Goal: Information Seeking & Learning: Find specific fact

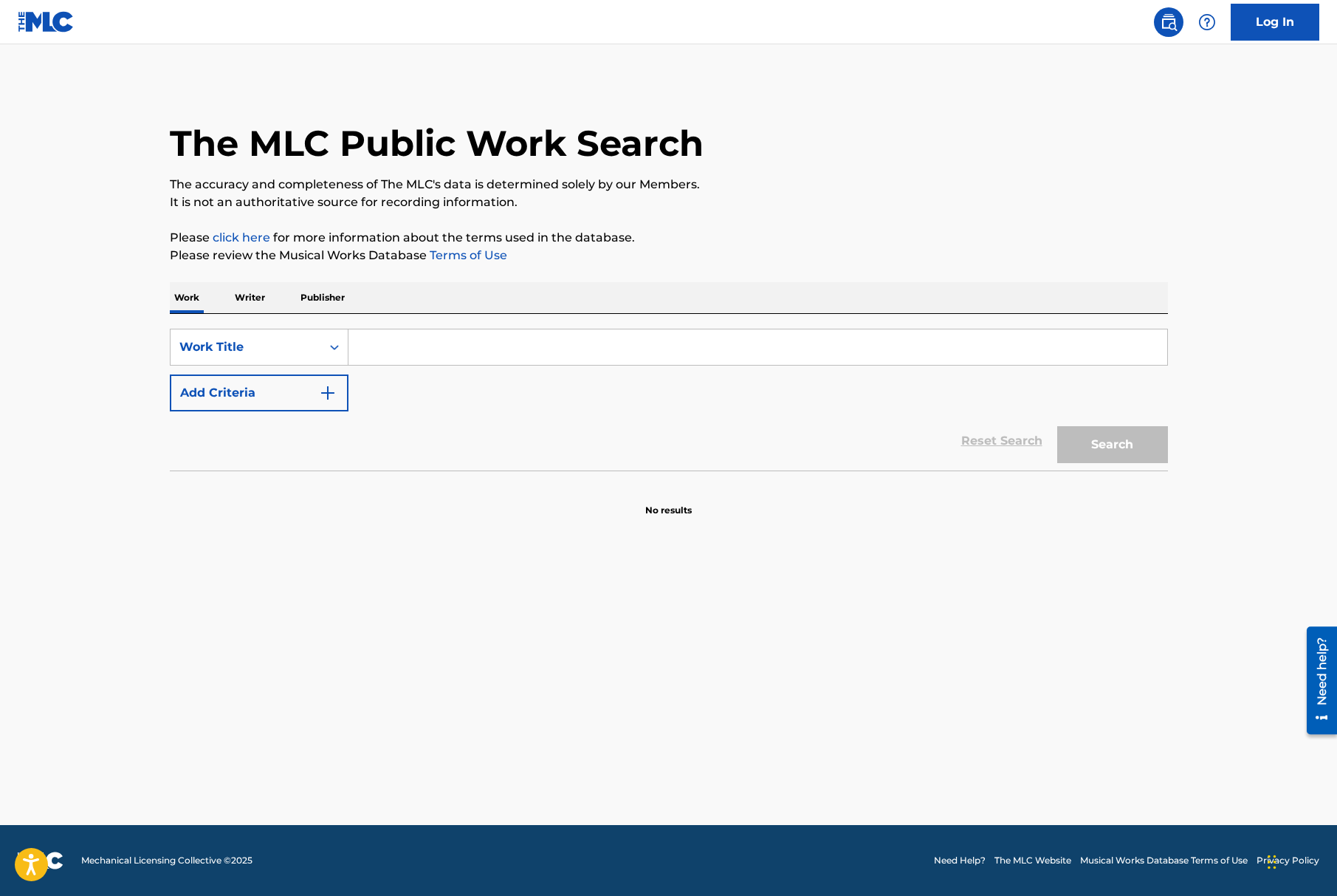
click at [635, 586] on main "The MLC Public Work Search The accuracy and completeness of The MLC's data is d…" at bounding box center [668, 434] width 1337 height 780
click at [422, 330] on input "Search Form" at bounding box center [758, 348] width 819 height 36
type input "BML"
click at [1099, 426] on button "Search" at bounding box center [1113, 444] width 111 height 37
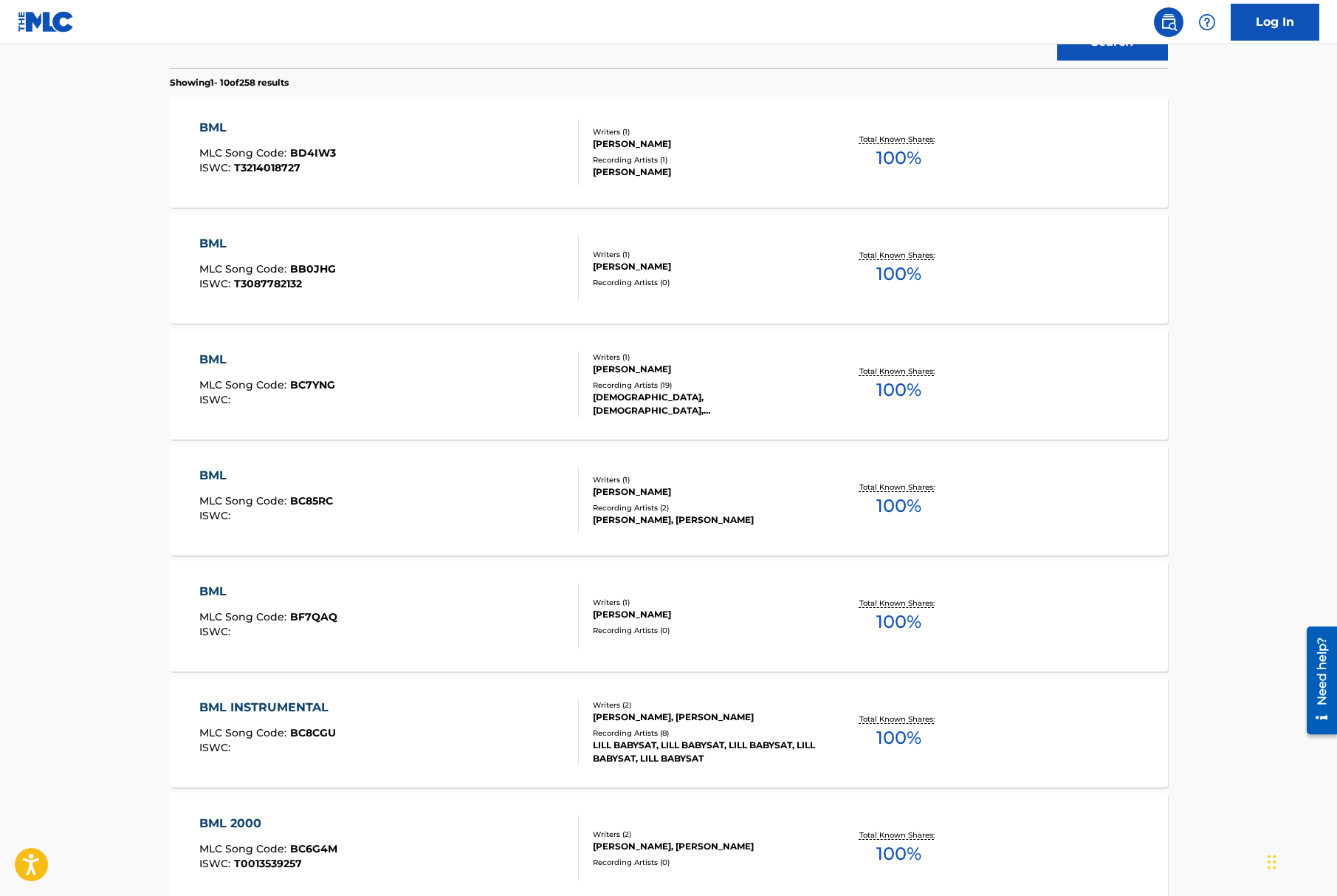
scroll to position [457, 0]
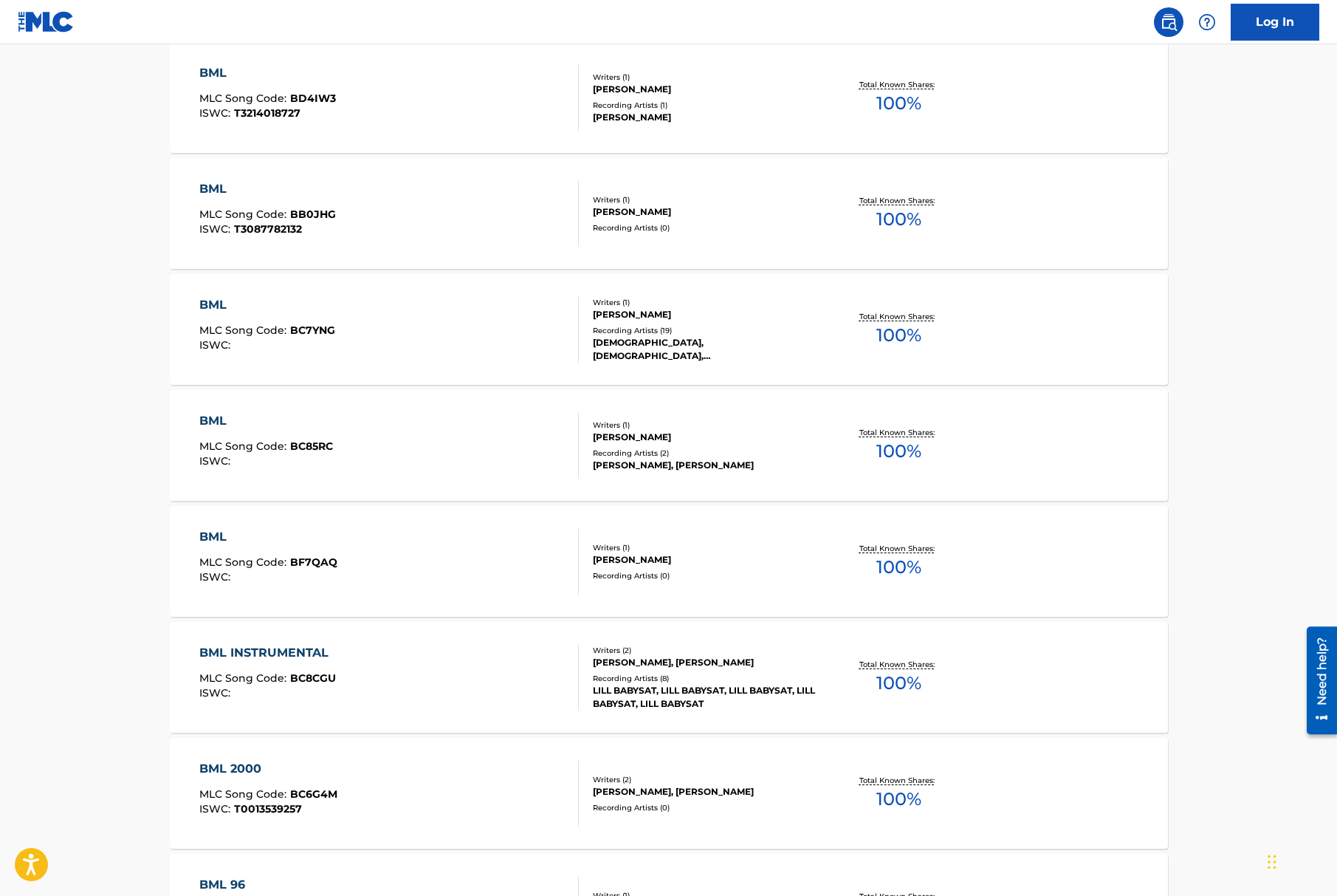
click at [220, 307] on div "BML" at bounding box center [267, 305] width 136 height 18
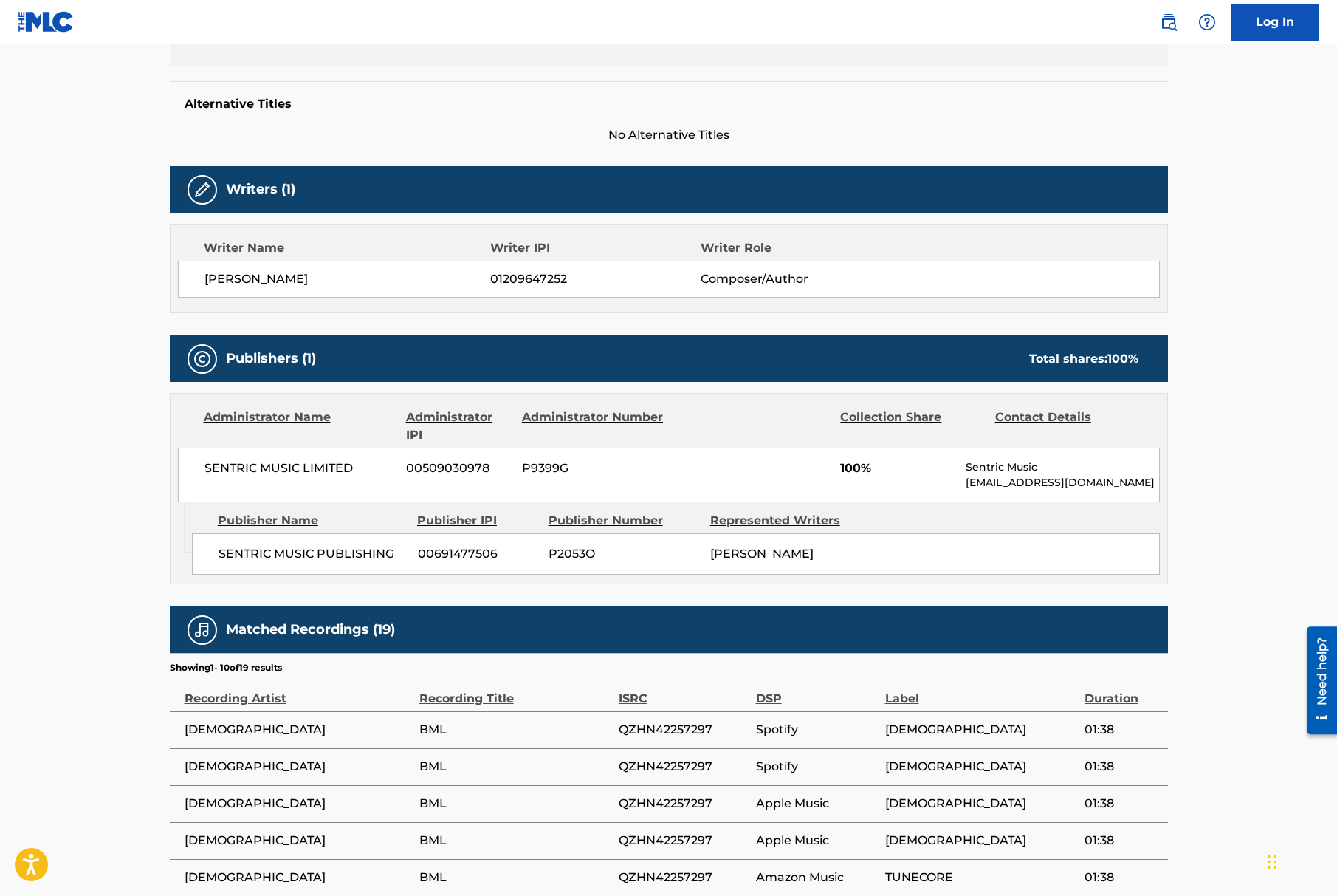
scroll to position [289, 0]
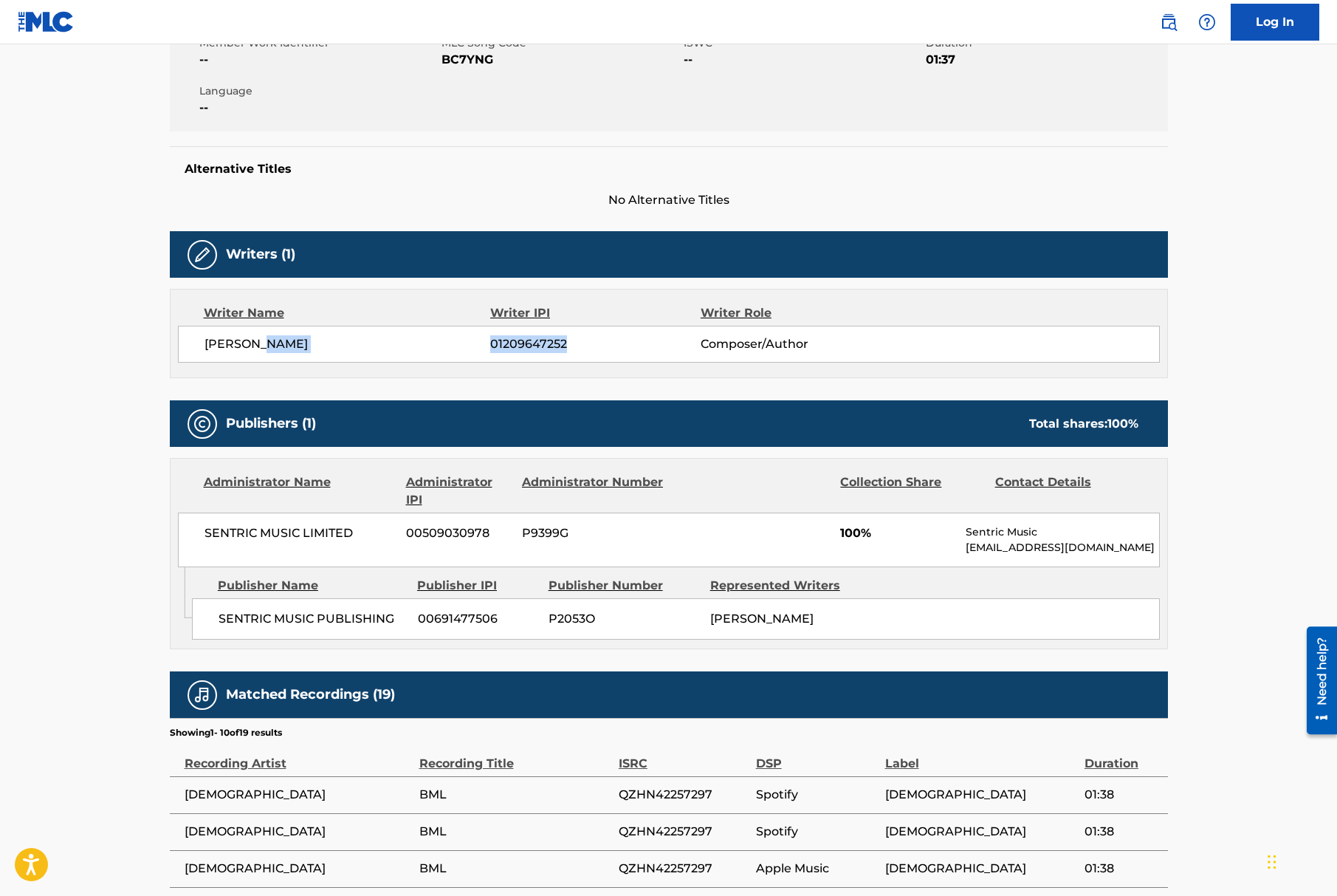
drag, startPoint x: 583, startPoint y: 354, endPoint x: 456, endPoint y: 343, distance: 127.5
click at [456, 343] on div "ZAI GALI 01209647252 Composer/Author" at bounding box center [669, 343] width 982 height 37
copy div "01209647252"
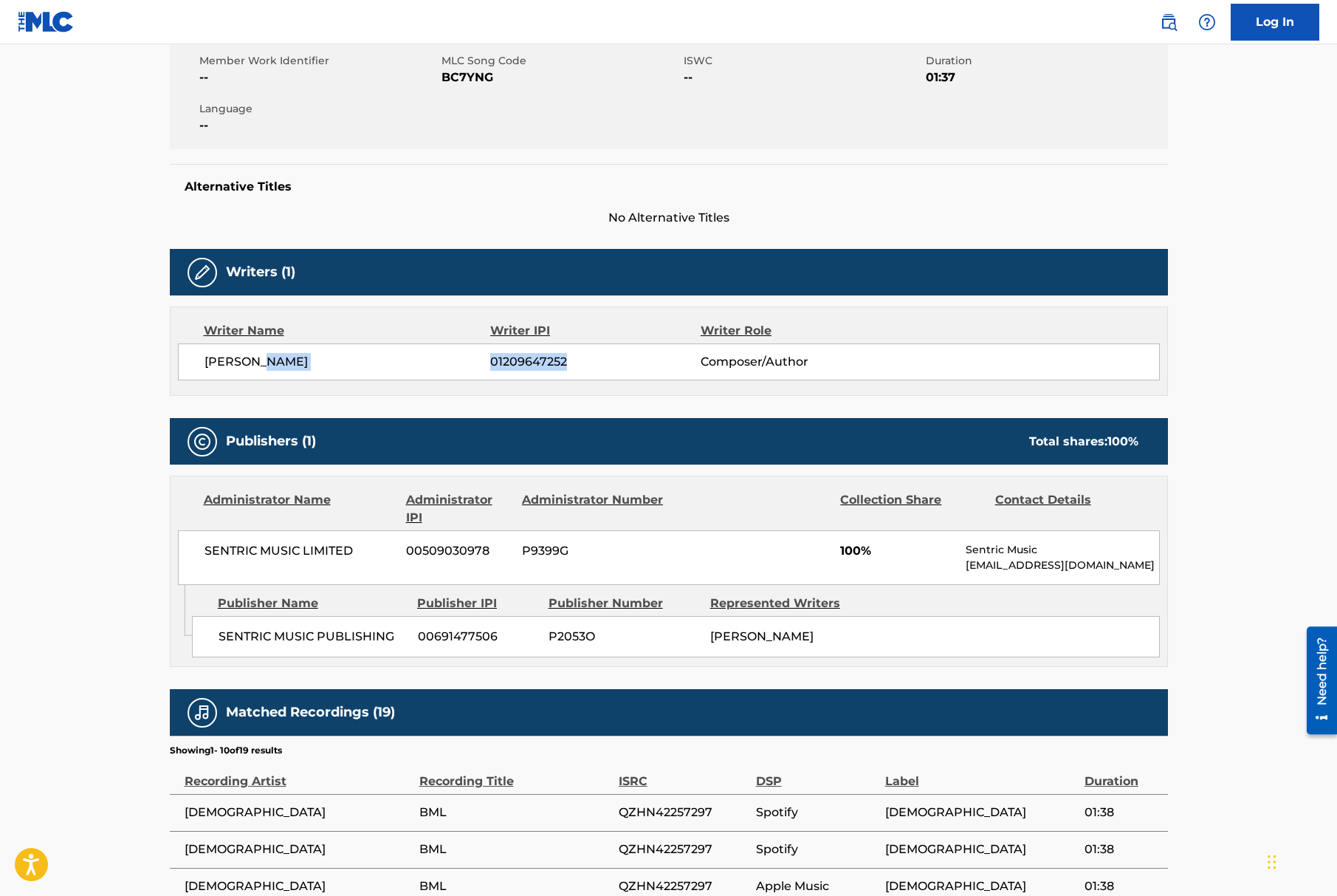
scroll to position [0, 0]
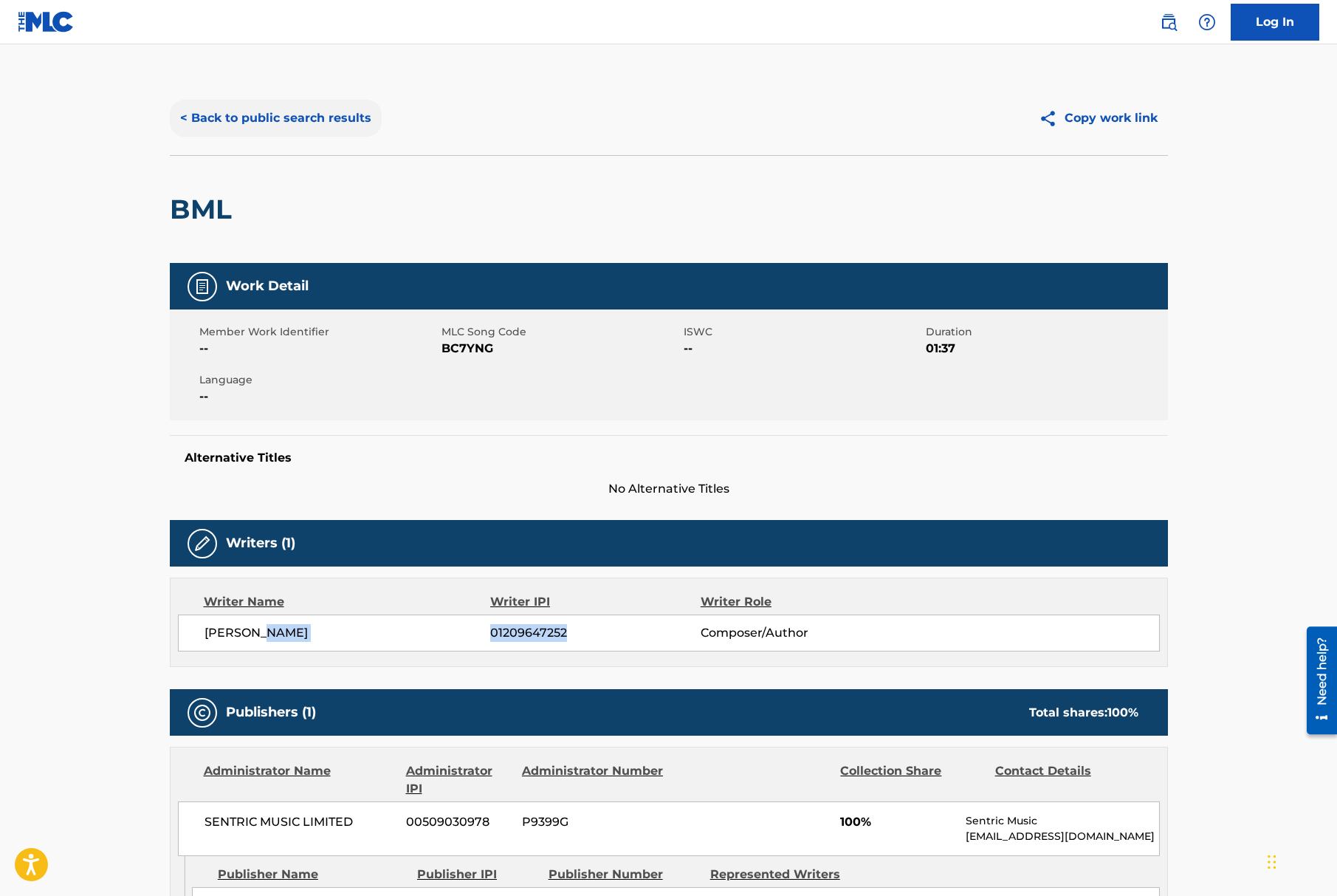
click at [186, 111] on button "< Back to public search results" at bounding box center [276, 117] width 211 height 37
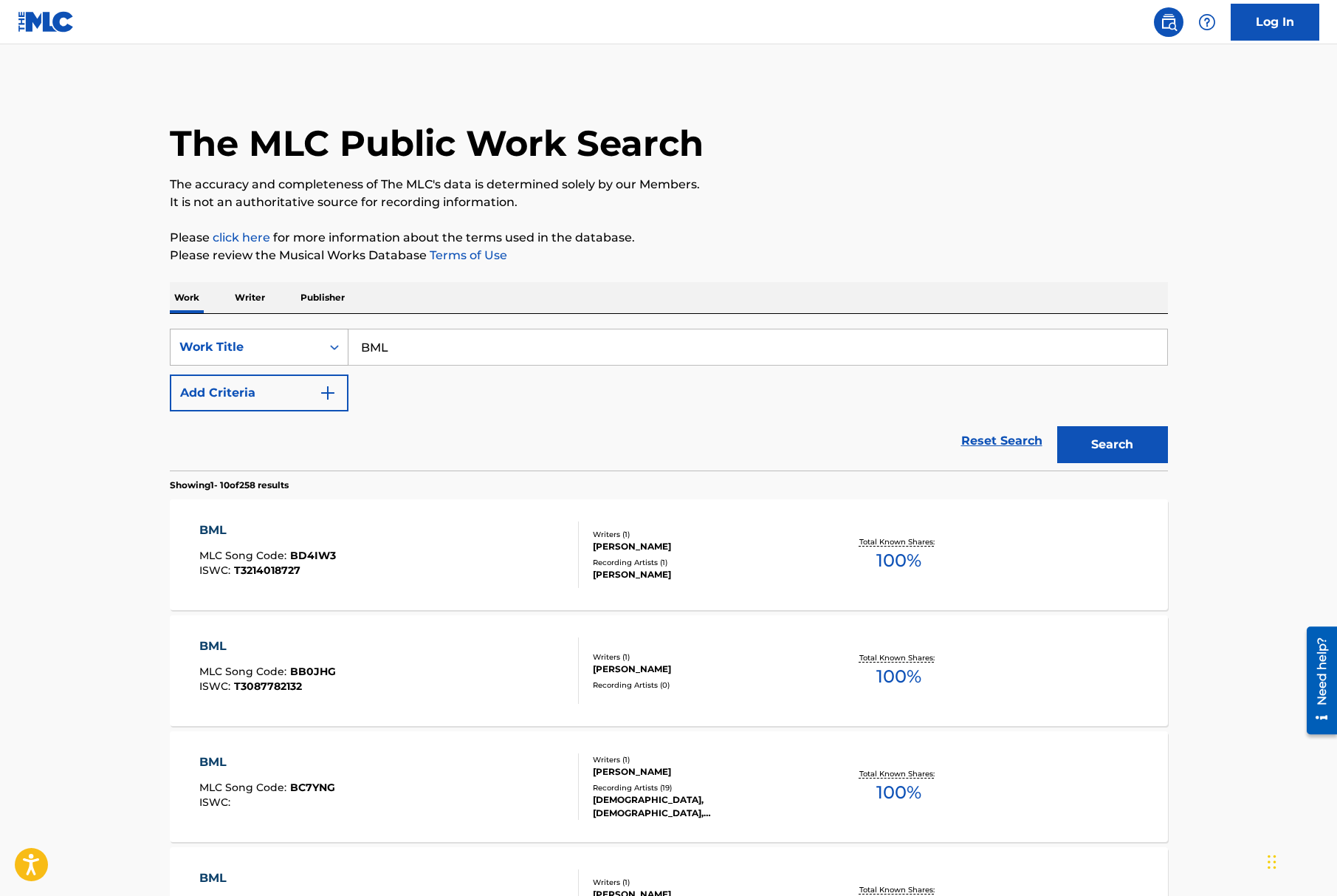
click at [229, 341] on div "Work Title" at bounding box center [246, 347] width 133 height 18
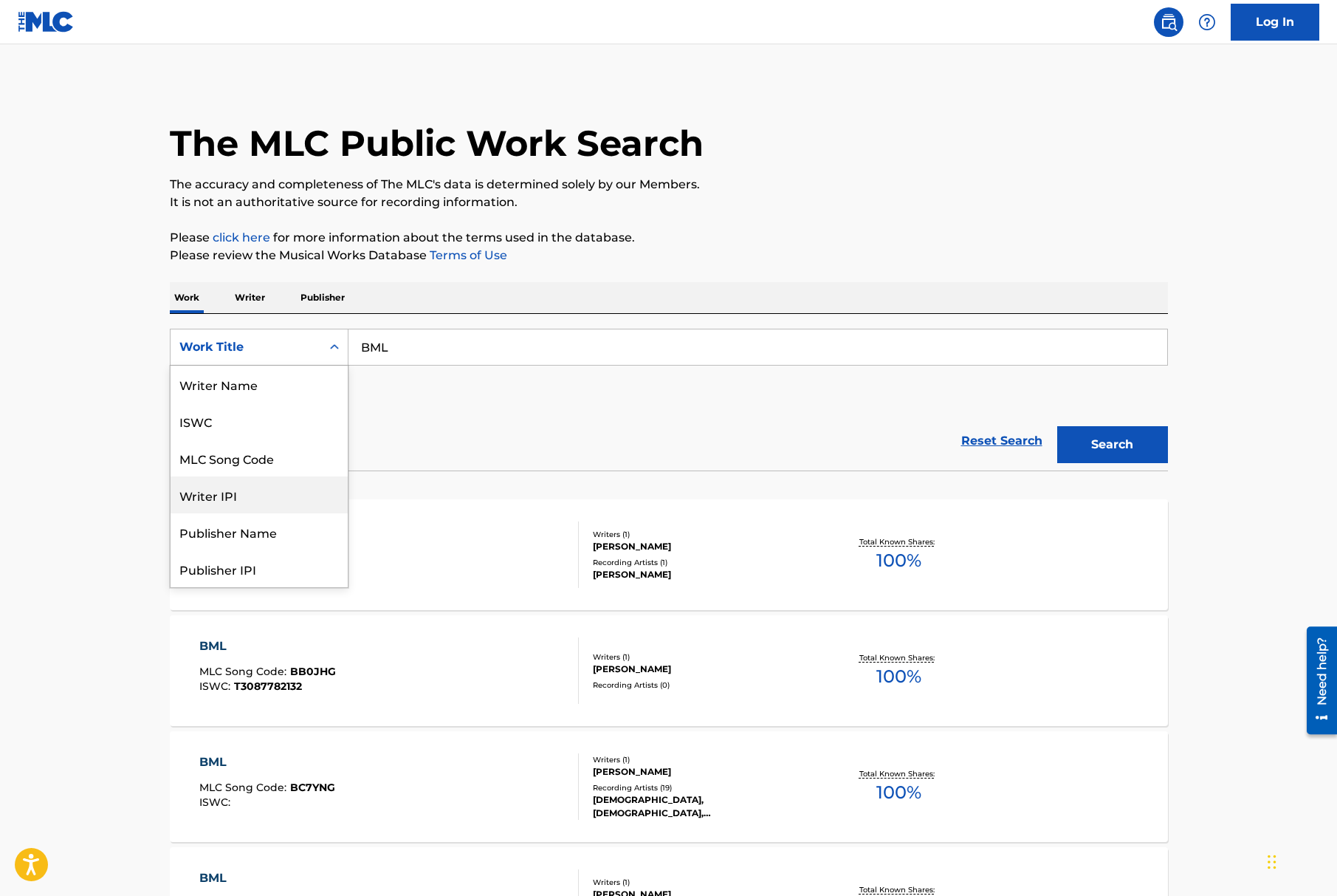
click at [265, 486] on div "Writer IPI" at bounding box center [259, 494] width 177 height 37
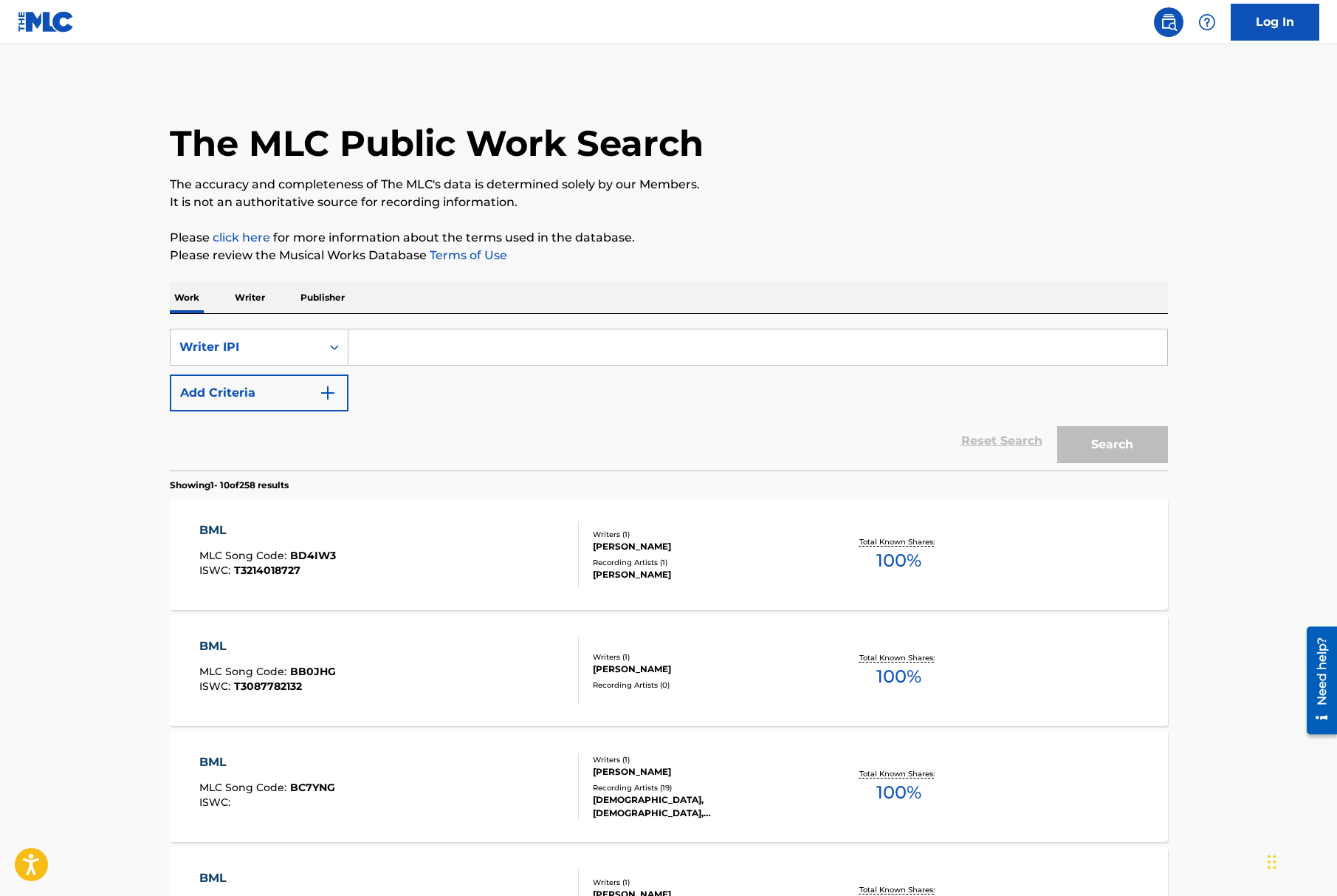
click at [463, 347] on input "Search Form" at bounding box center [758, 348] width 819 height 36
paste input "01209647252"
click at [1177, 447] on div "The MLC Public Work Search The accuracy and completeness of The MLC's data is d…" at bounding box center [669, 905] width 1034 height 1648
click at [1134, 447] on button "Search" at bounding box center [1113, 444] width 111 height 37
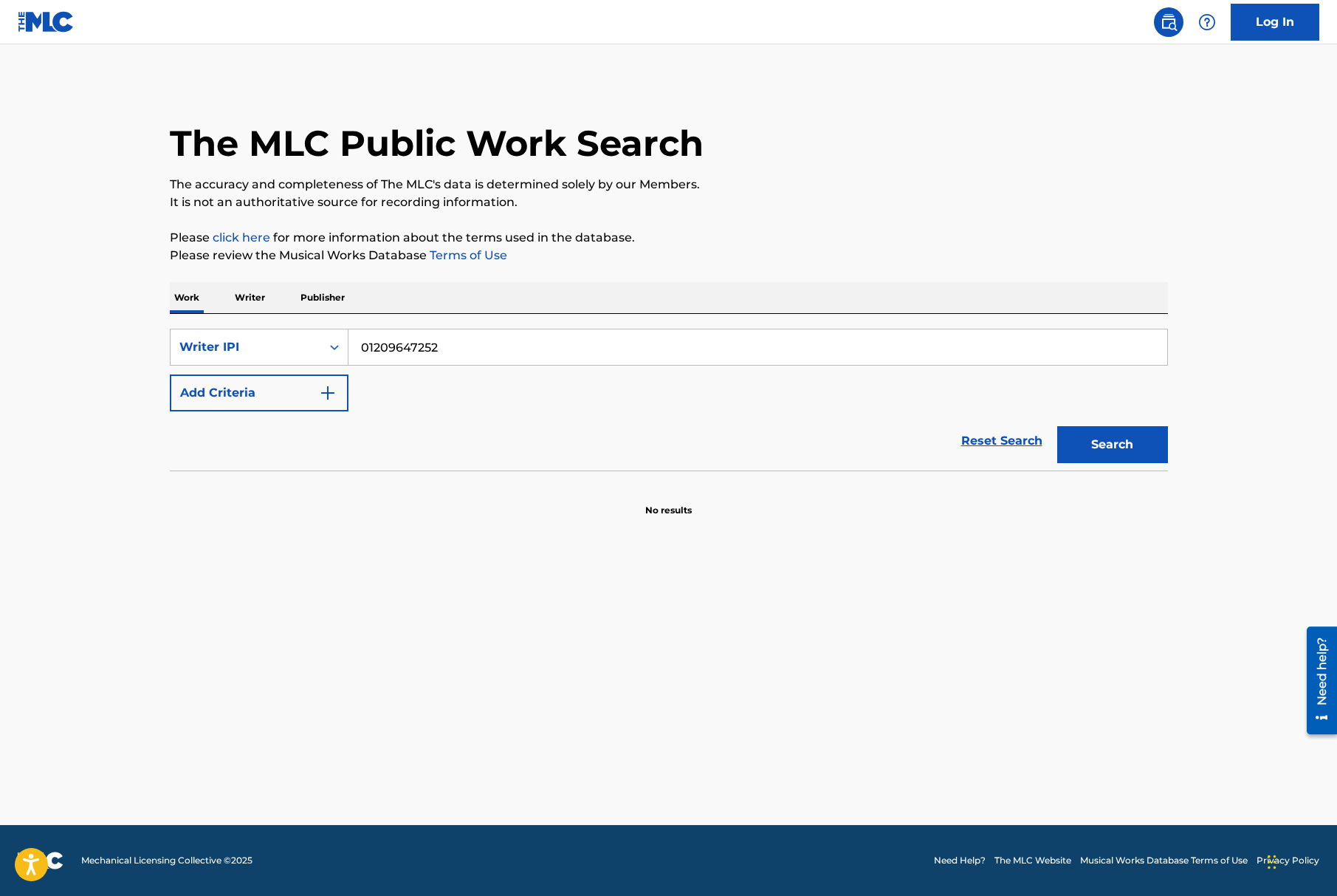
click at [367, 346] on input "01209647252" at bounding box center [758, 348] width 819 height 36
click at [1057, 426] on button "Search" at bounding box center [1113, 444] width 111 height 37
drag, startPoint x: 507, startPoint y: 361, endPoint x: 299, endPoint y: 349, distance: 208.3
click at [299, 349] on div "SearchWithCriteriaf9730bd3-fd63-4914-9388-c1c0f8e65253 Writer IPI 001209647252" at bounding box center [669, 347] width 998 height 37
paste input "1209647252"
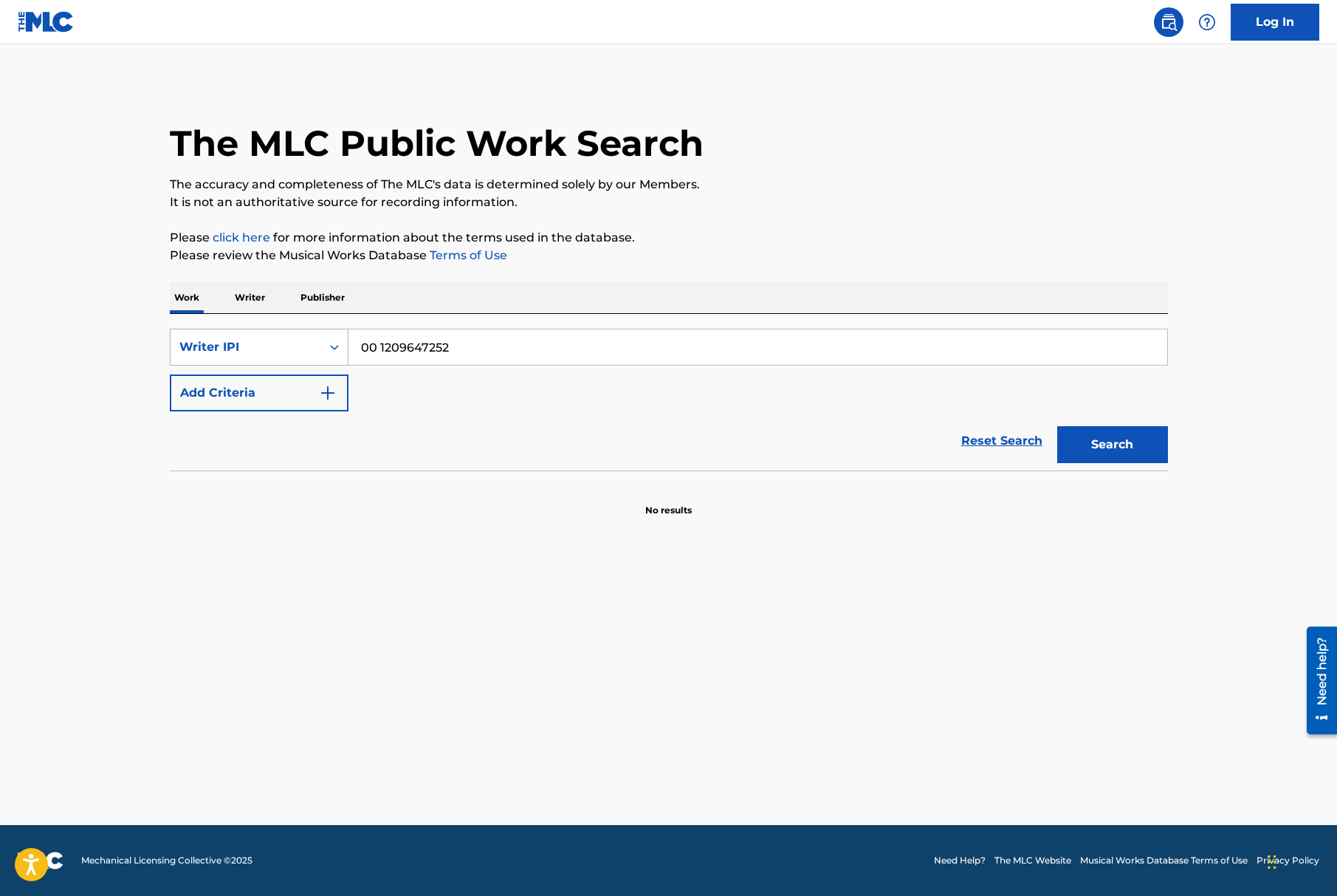
click at [1057, 426] on button "Search" at bounding box center [1113, 444] width 111 height 37
drag, startPoint x: 382, startPoint y: 346, endPoint x: 399, endPoint y: 371, distance: 30.2
click at [382, 346] on input "00 1209647252" at bounding box center [758, 348] width 819 height 36
type input "001209647252"
click at [1057, 426] on button "Search" at bounding box center [1113, 444] width 111 height 37
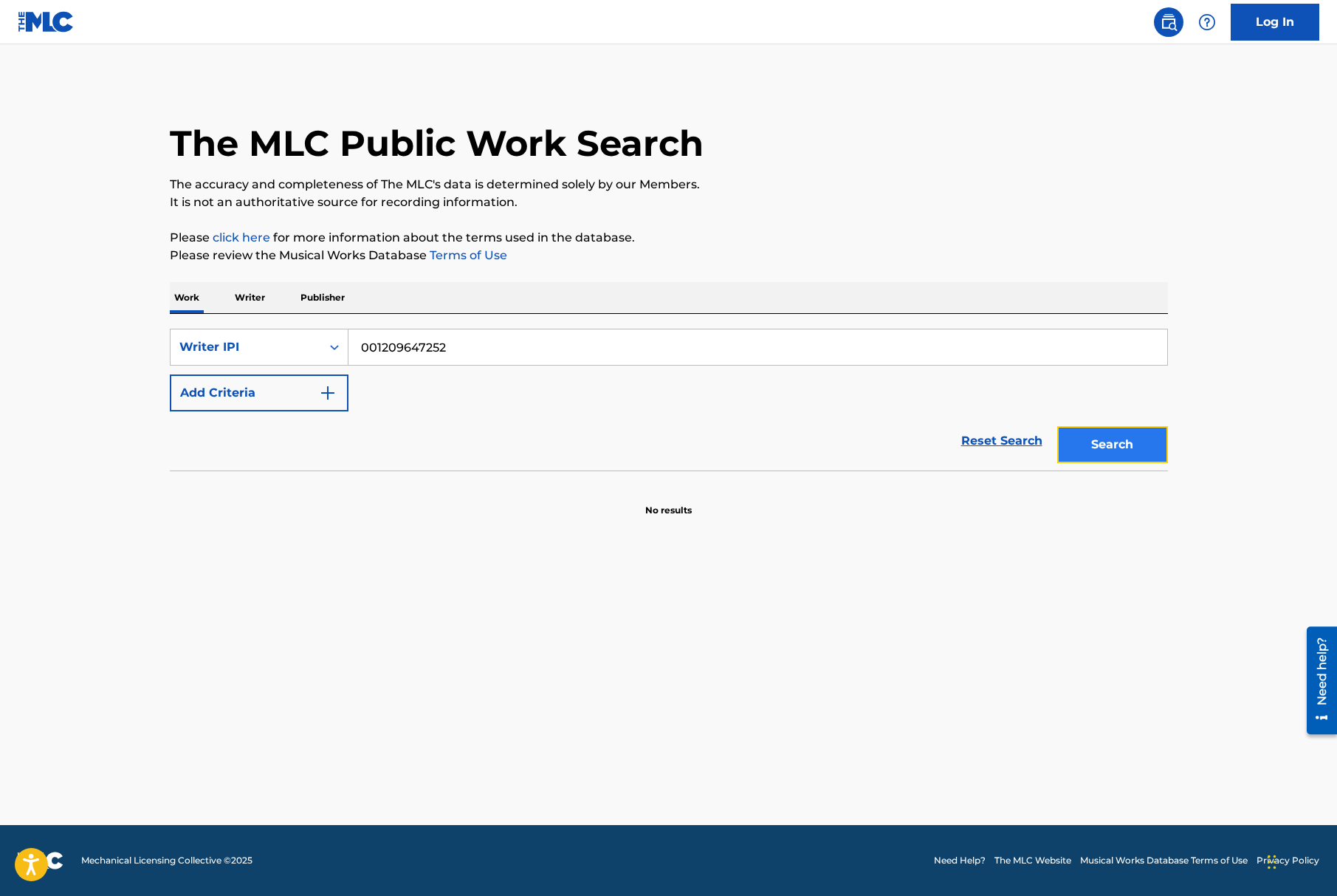
click at [1117, 455] on button "Search" at bounding box center [1113, 444] width 111 height 37
click at [394, 442] on div "Reset Search Search" at bounding box center [669, 441] width 998 height 59
click at [231, 295] on p "Writer" at bounding box center [250, 297] width 39 height 31
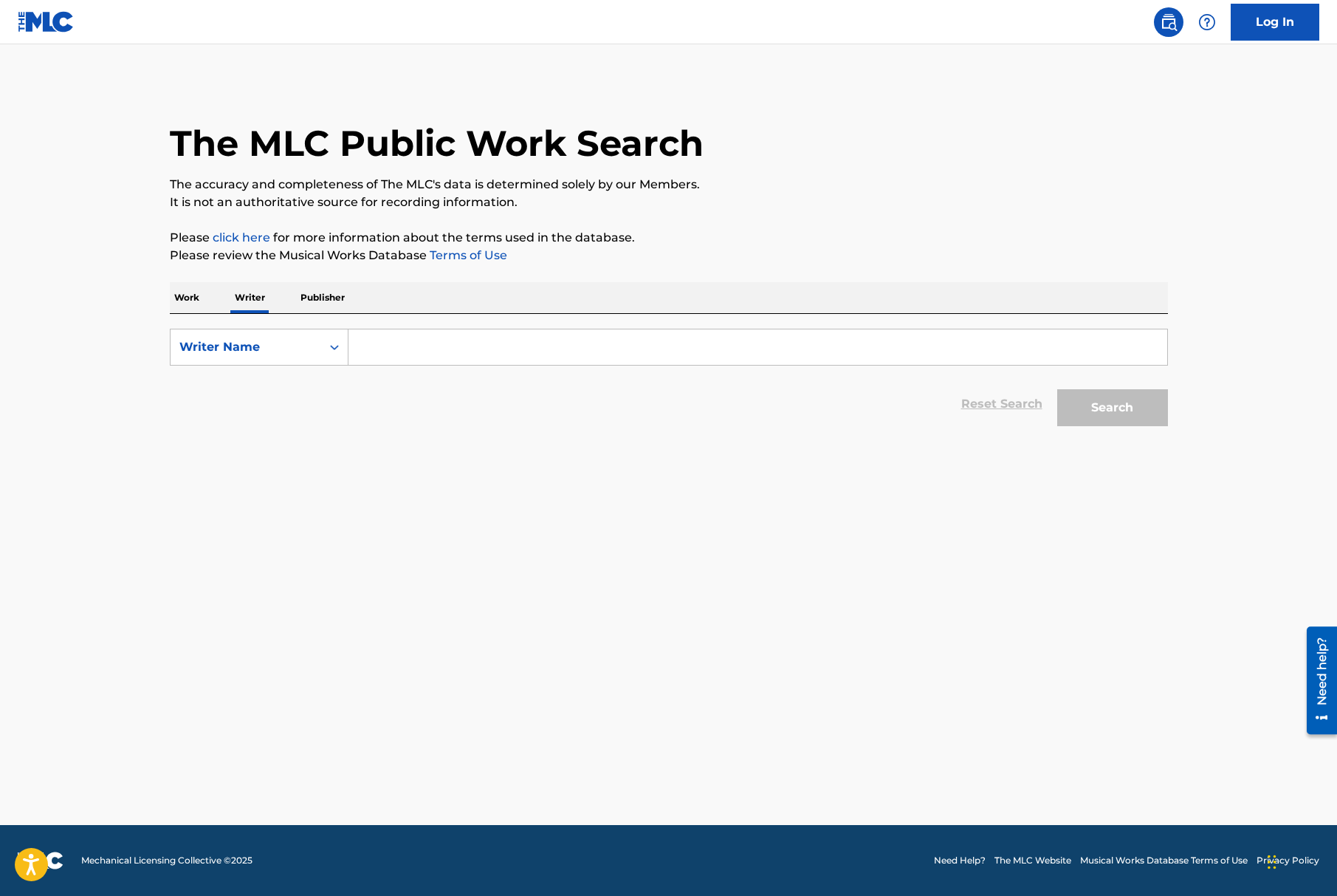
click at [190, 300] on p "Work" at bounding box center [187, 297] width 34 height 31
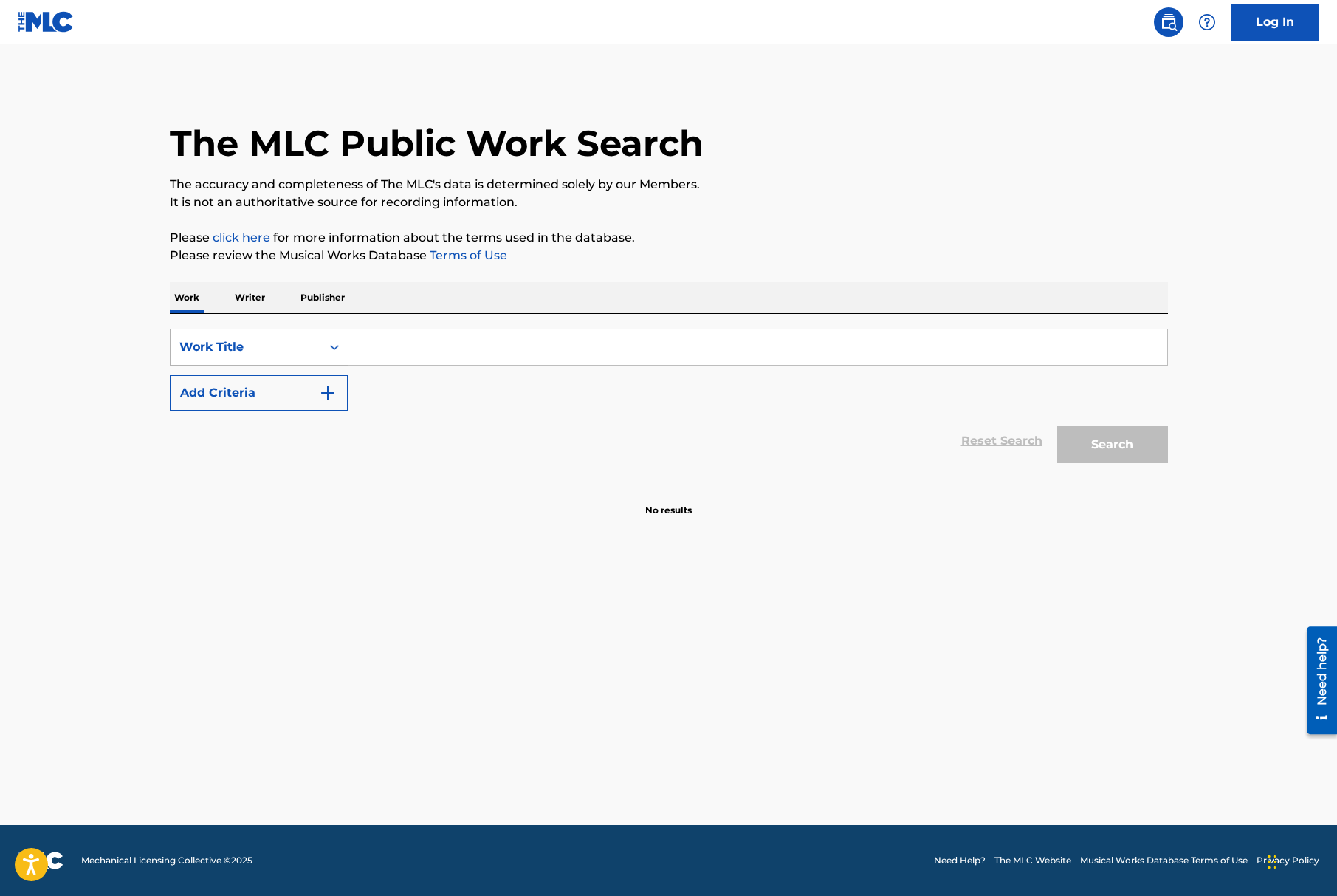
click at [237, 356] on div "Work Title" at bounding box center [246, 347] width 151 height 28
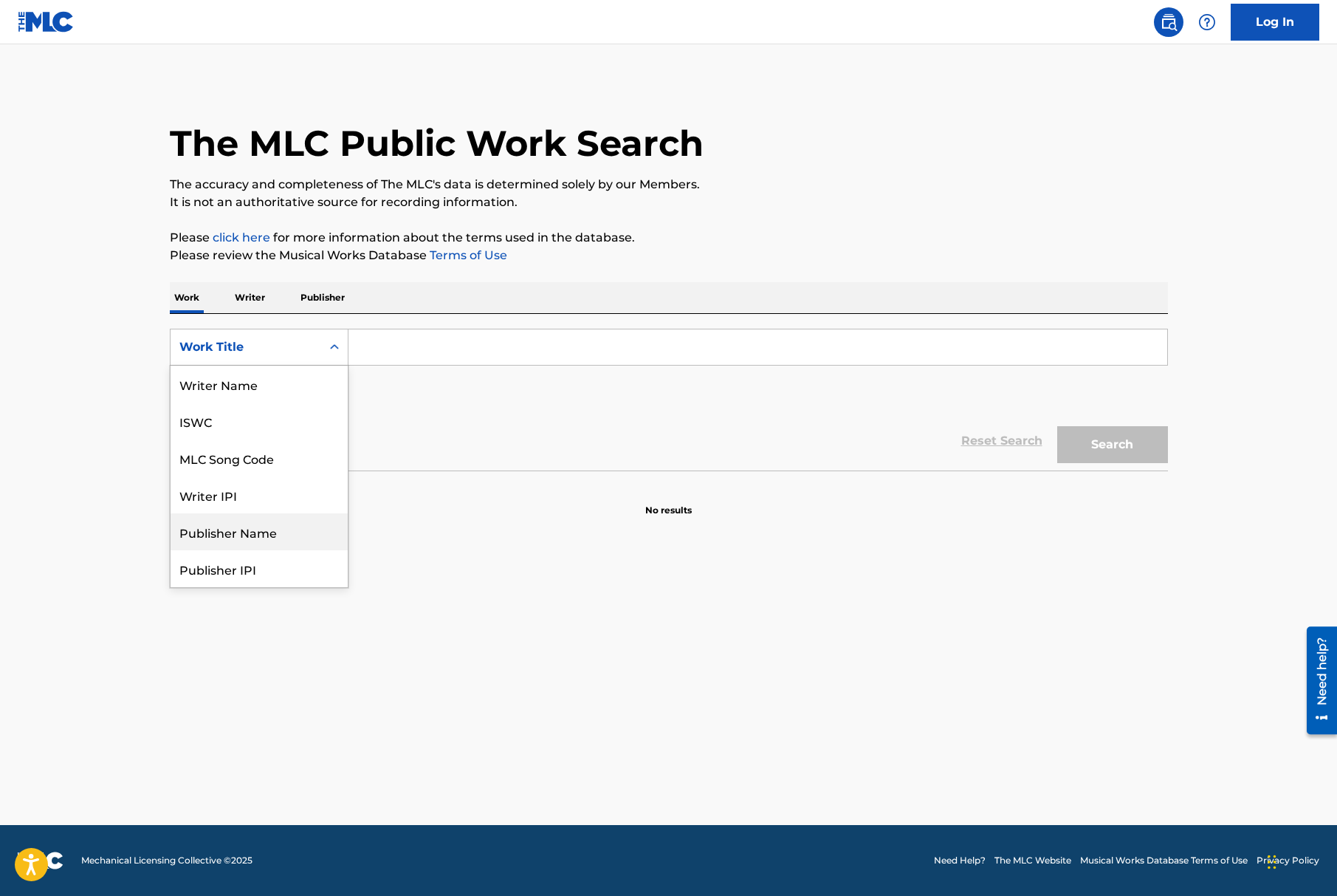
click at [448, 455] on div "Reset Search Search" at bounding box center [669, 441] width 998 height 59
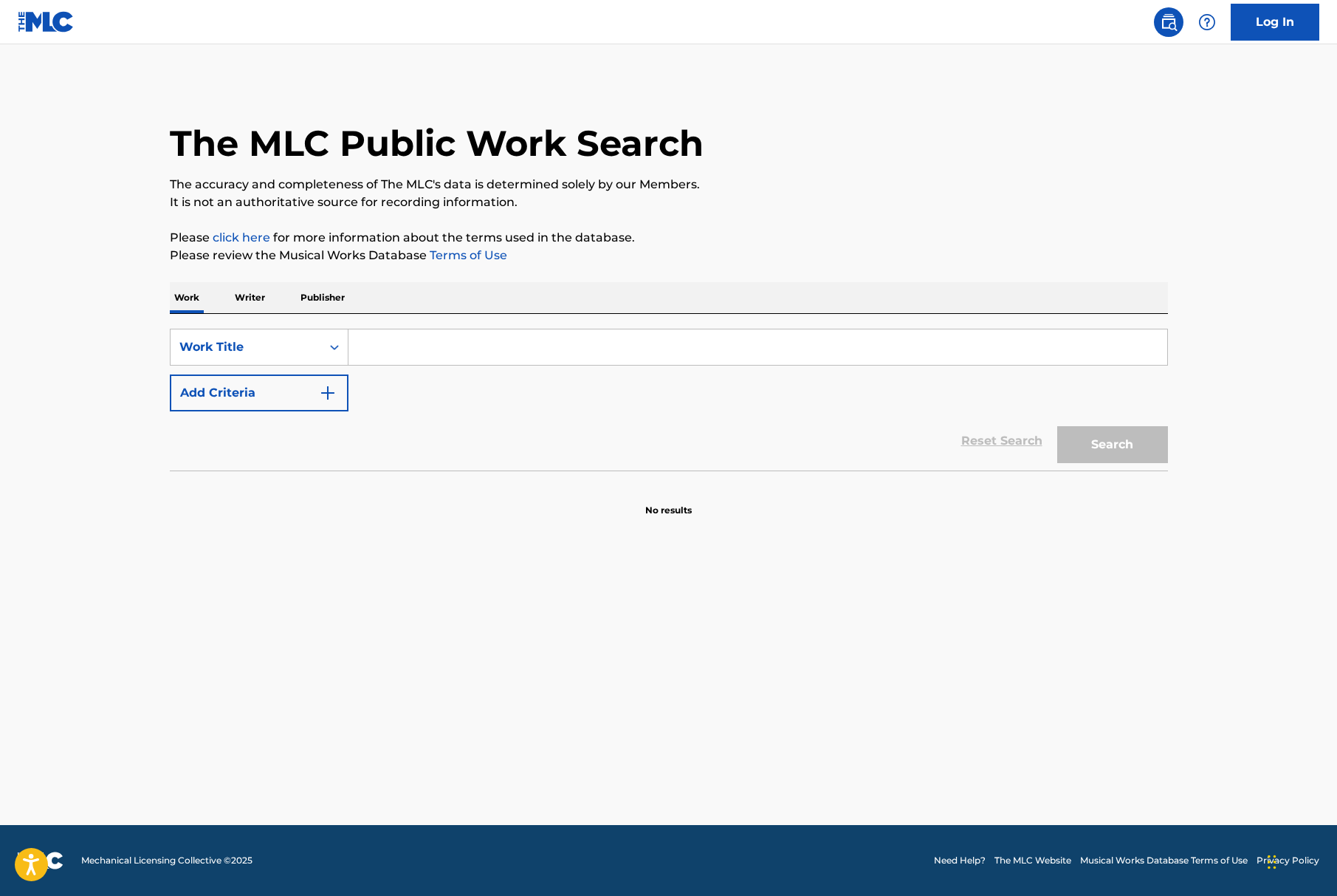
click at [247, 289] on p "Writer" at bounding box center [250, 297] width 39 height 31
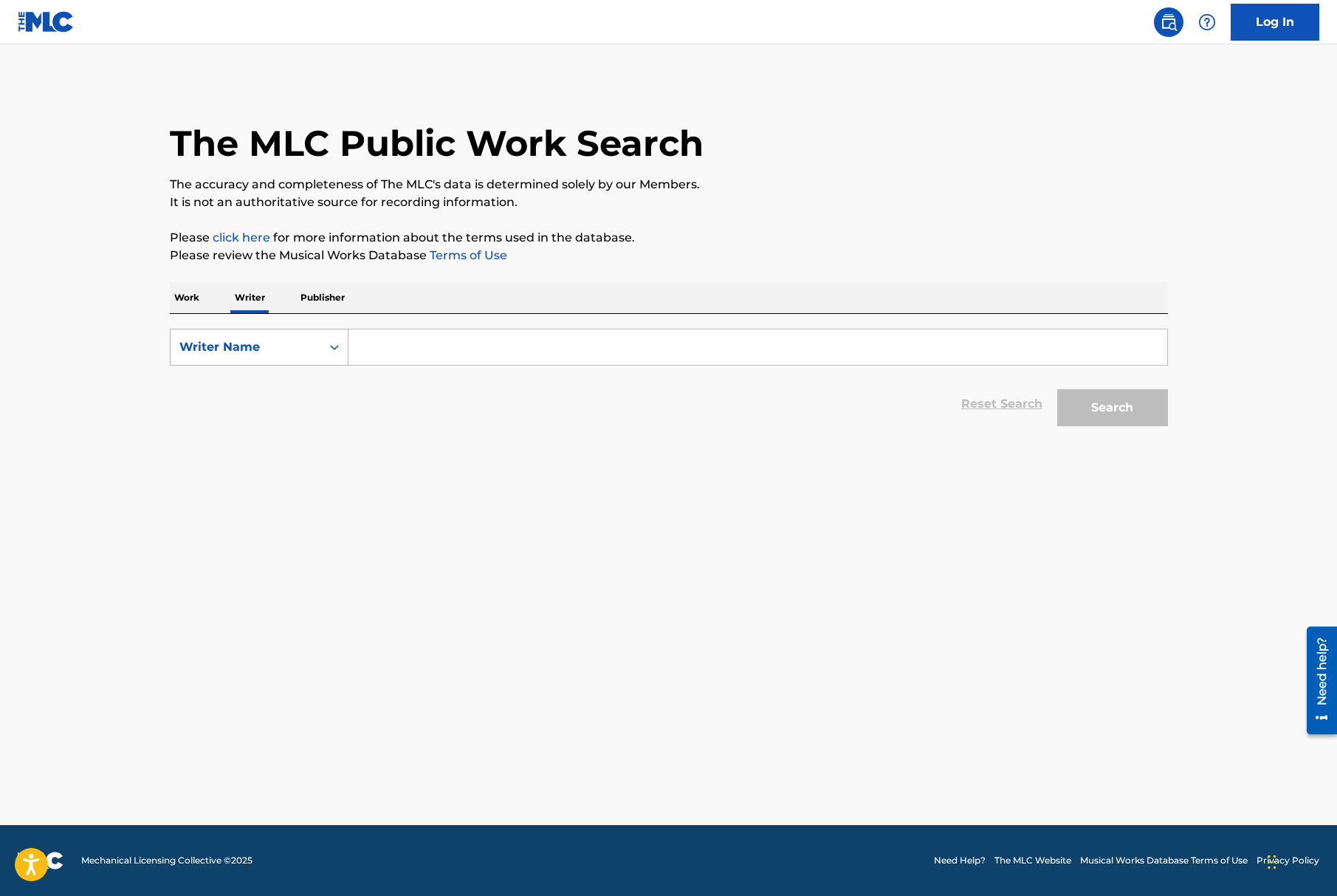
click at [253, 349] on div "Writer Name" at bounding box center [246, 347] width 133 height 18
click at [230, 386] on div "Writer IPI" at bounding box center [259, 383] width 177 height 37
click at [410, 353] on input "Search Form" at bounding box center [758, 348] width 819 height 36
paste input "791382220"
type input "00791382220"
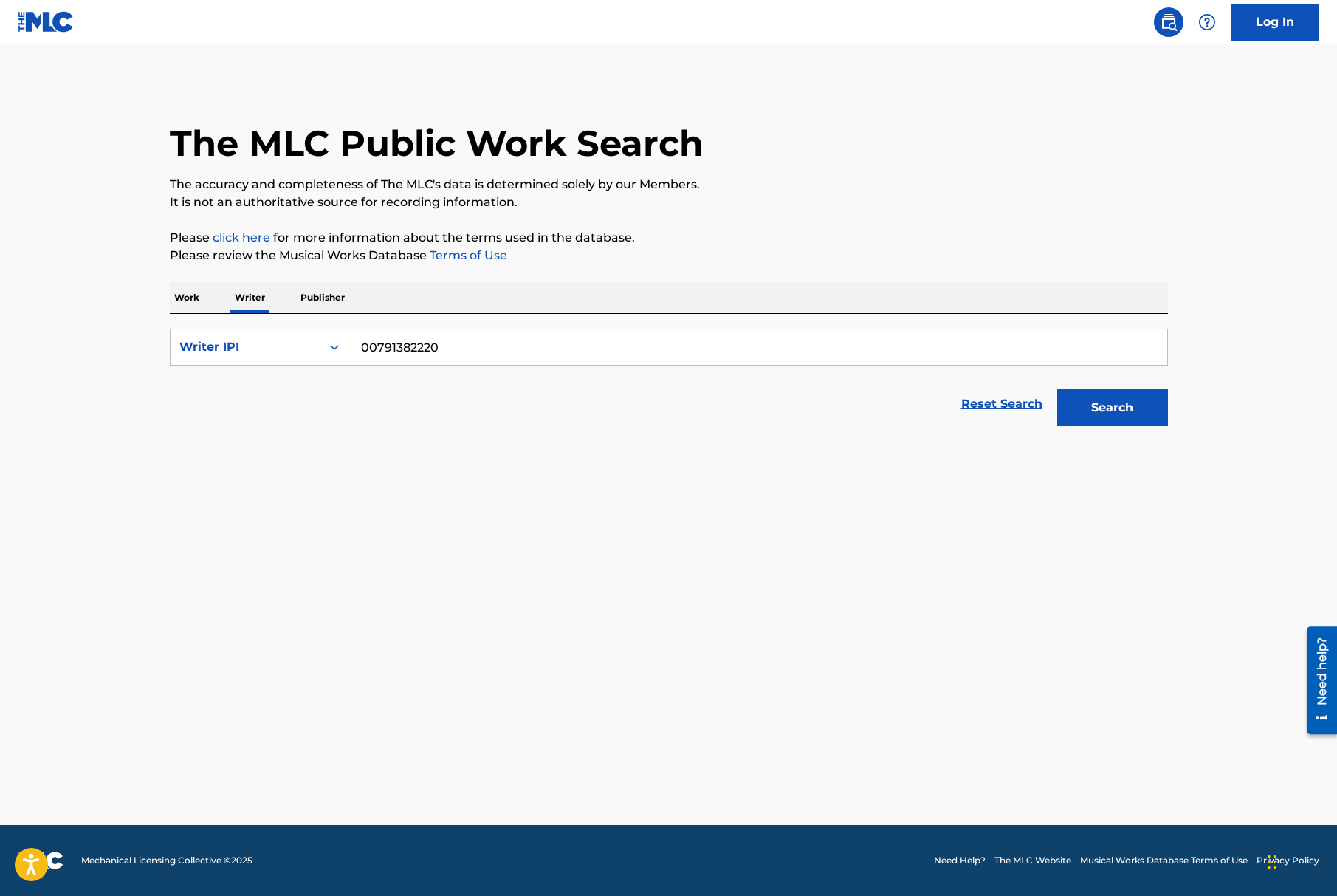
click at [1057, 389] on button "Search" at bounding box center [1113, 407] width 111 height 37
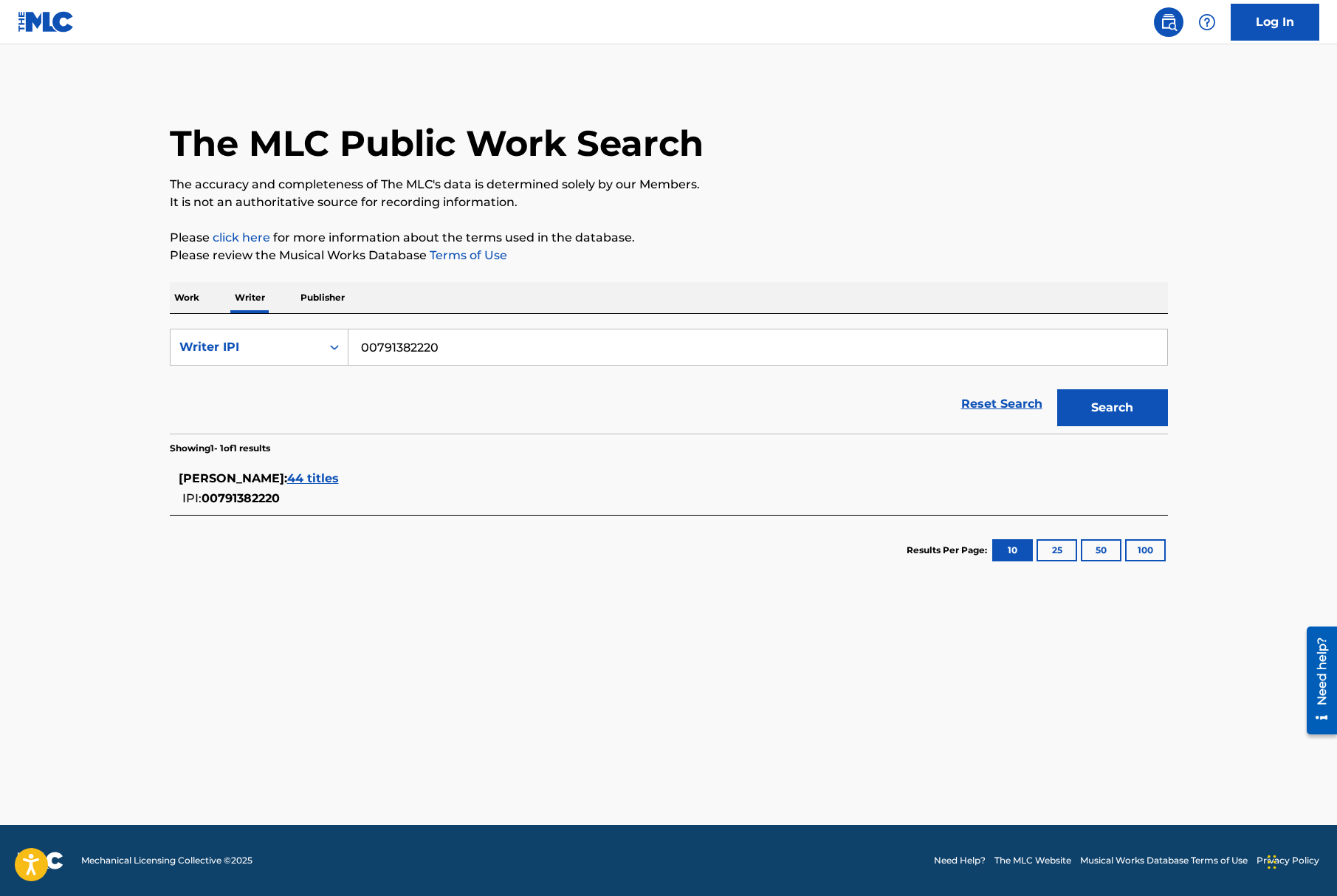
click at [339, 475] on span "44 titles" at bounding box center [314, 478] width 52 height 14
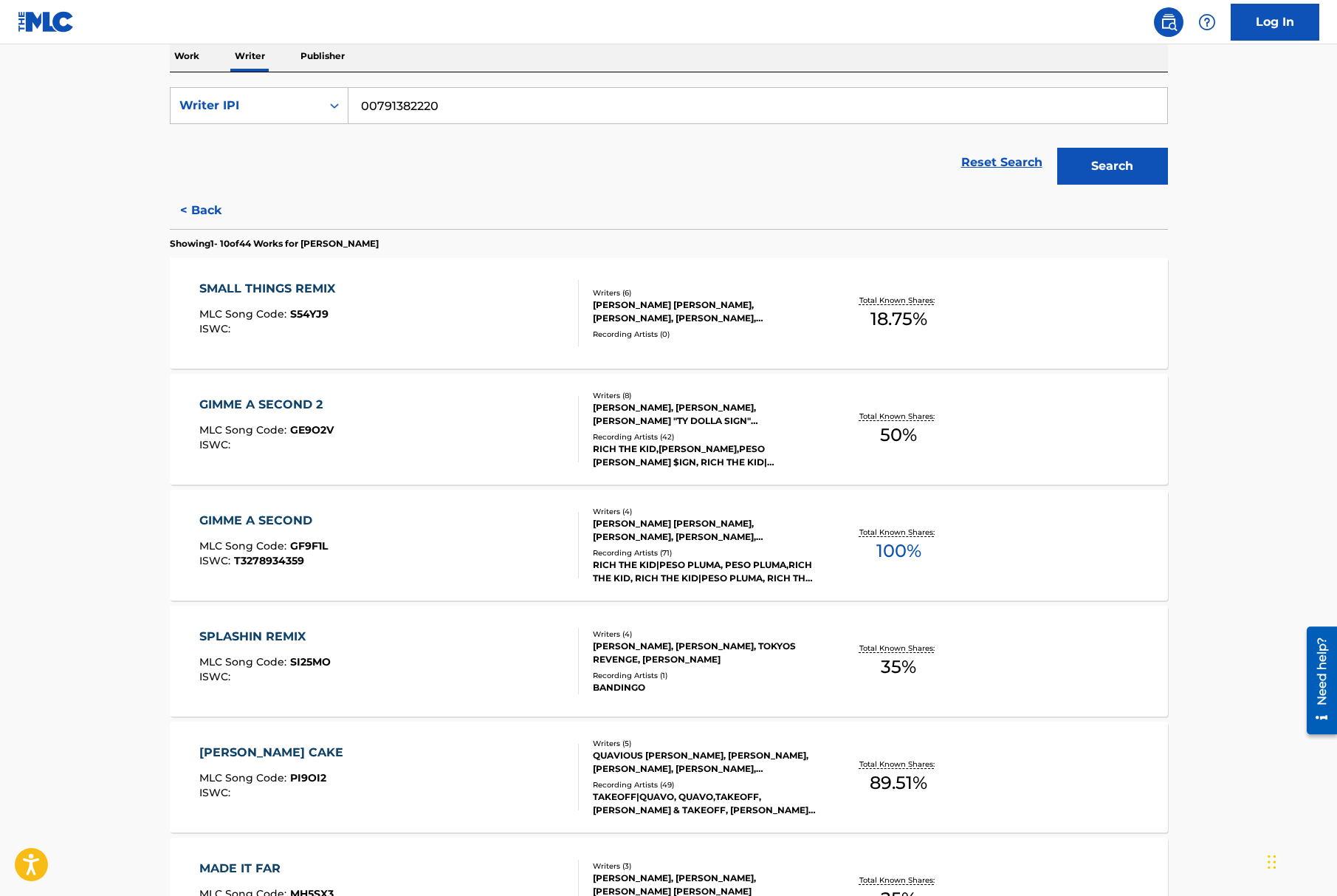
scroll to position [281, 0]
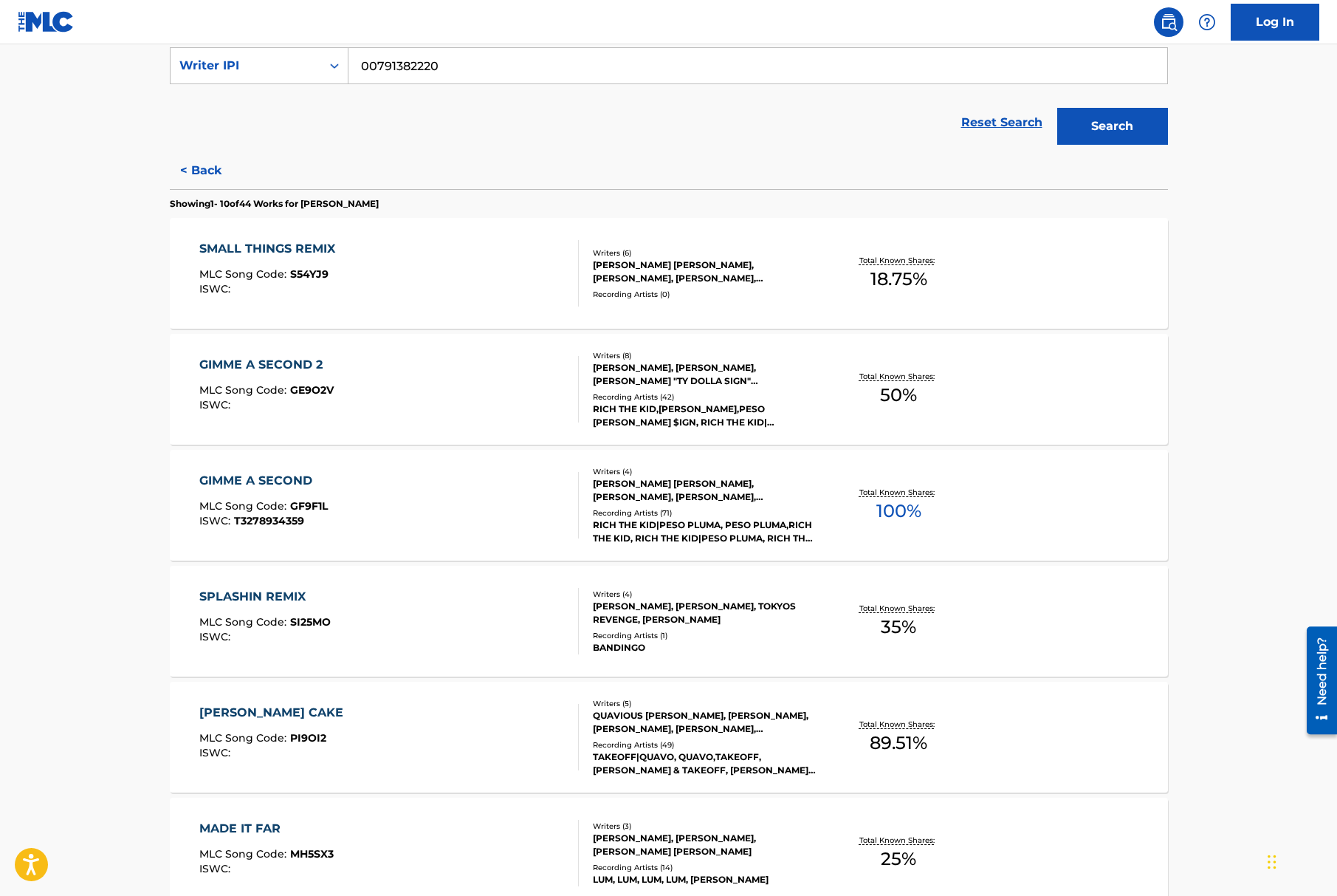
click at [276, 476] on div "GIMME A SECOND" at bounding box center [263, 481] width 128 height 18
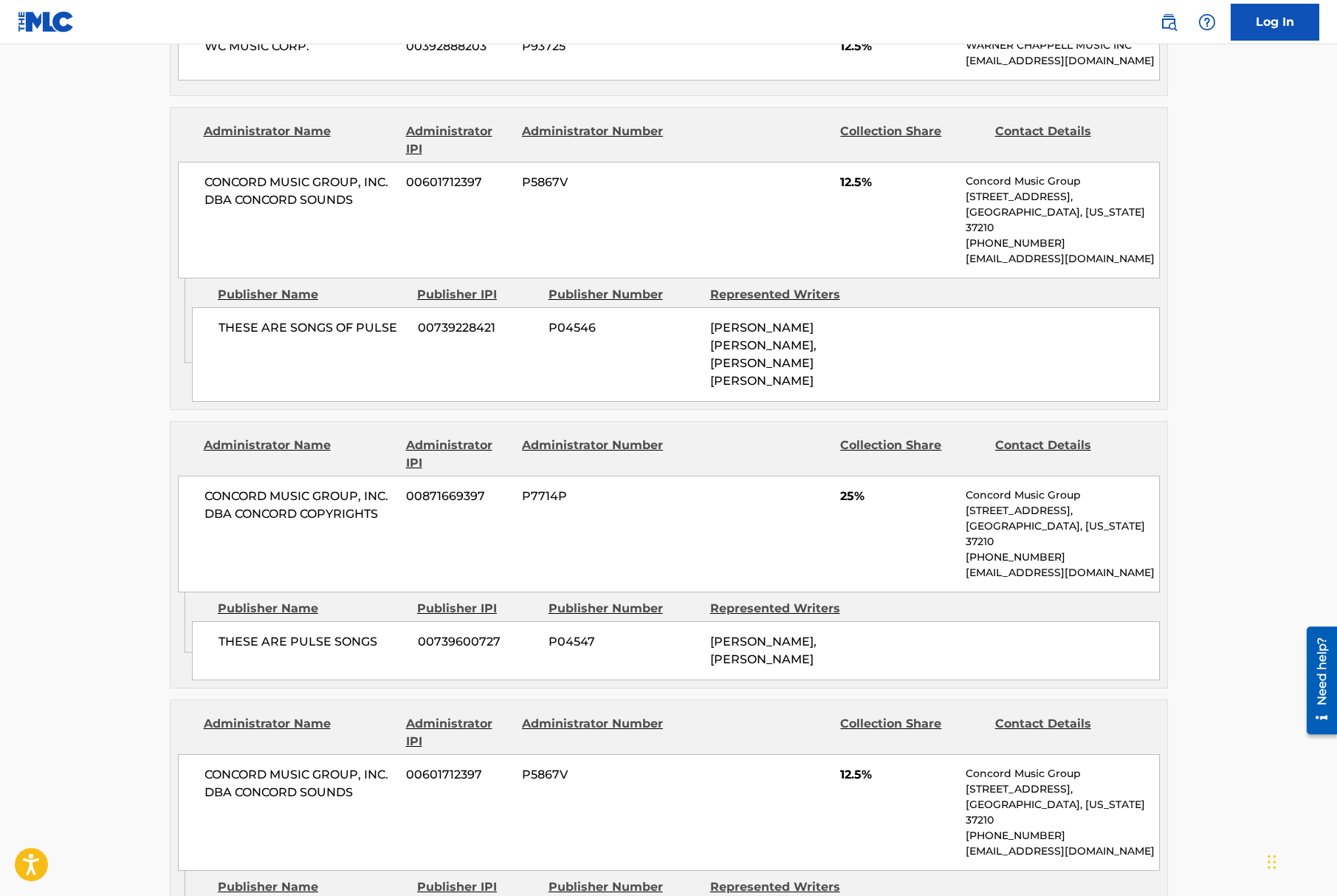
scroll to position [900, 0]
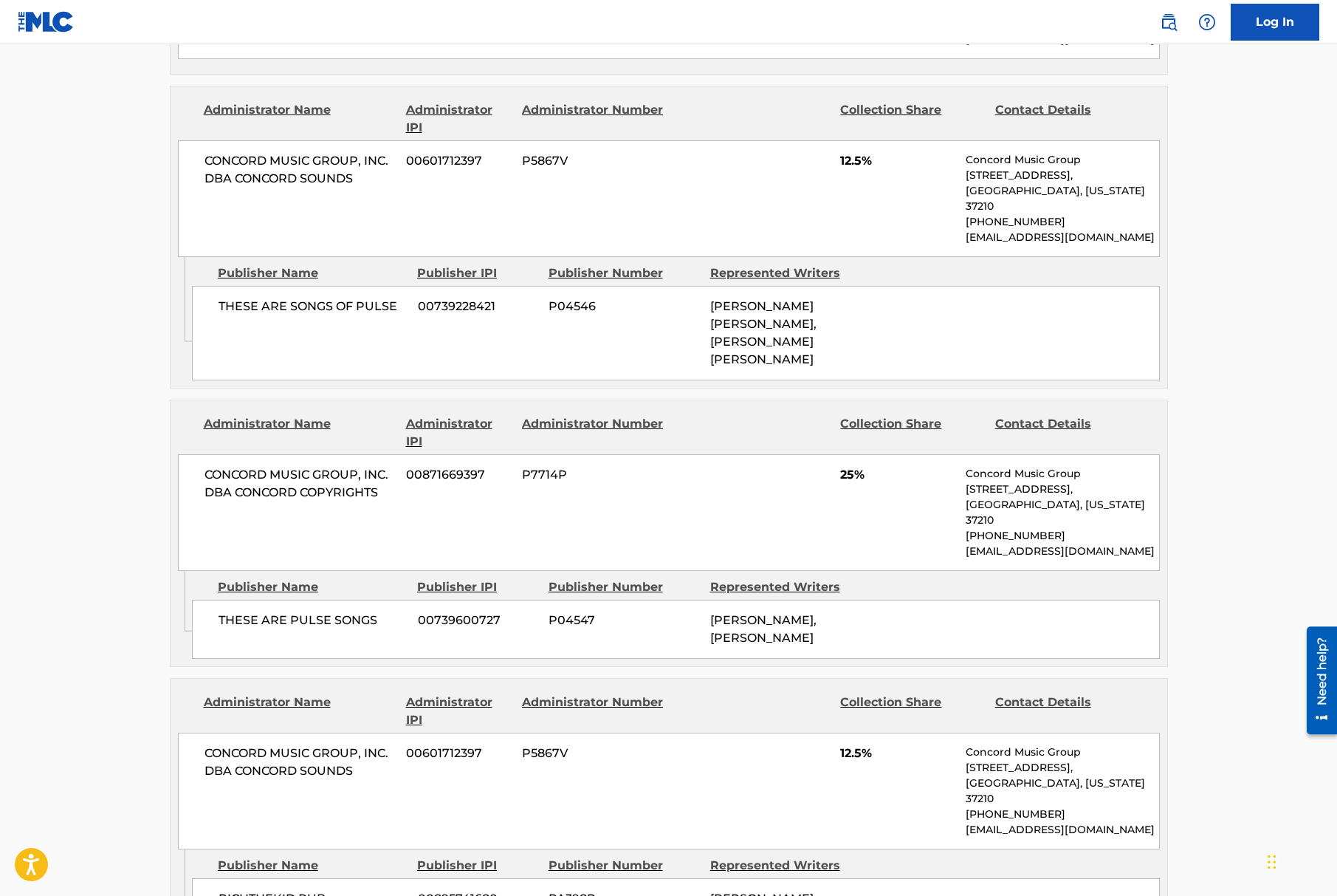
drag, startPoint x: 367, startPoint y: 461, endPoint x: 1074, endPoint y: 608, distance: 722.1
click at [1070, 609] on div "Administrator Name Administrator IPI Administrator Number Collection Share Cont…" at bounding box center [669, 533] width 998 height 267
click at [1093, 599] on div "THESE ARE PULSE SONGS 00739600727 P04547 [PERSON_NAME], [PERSON_NAME]" at bounding box center [676, 629] width 968 height 59
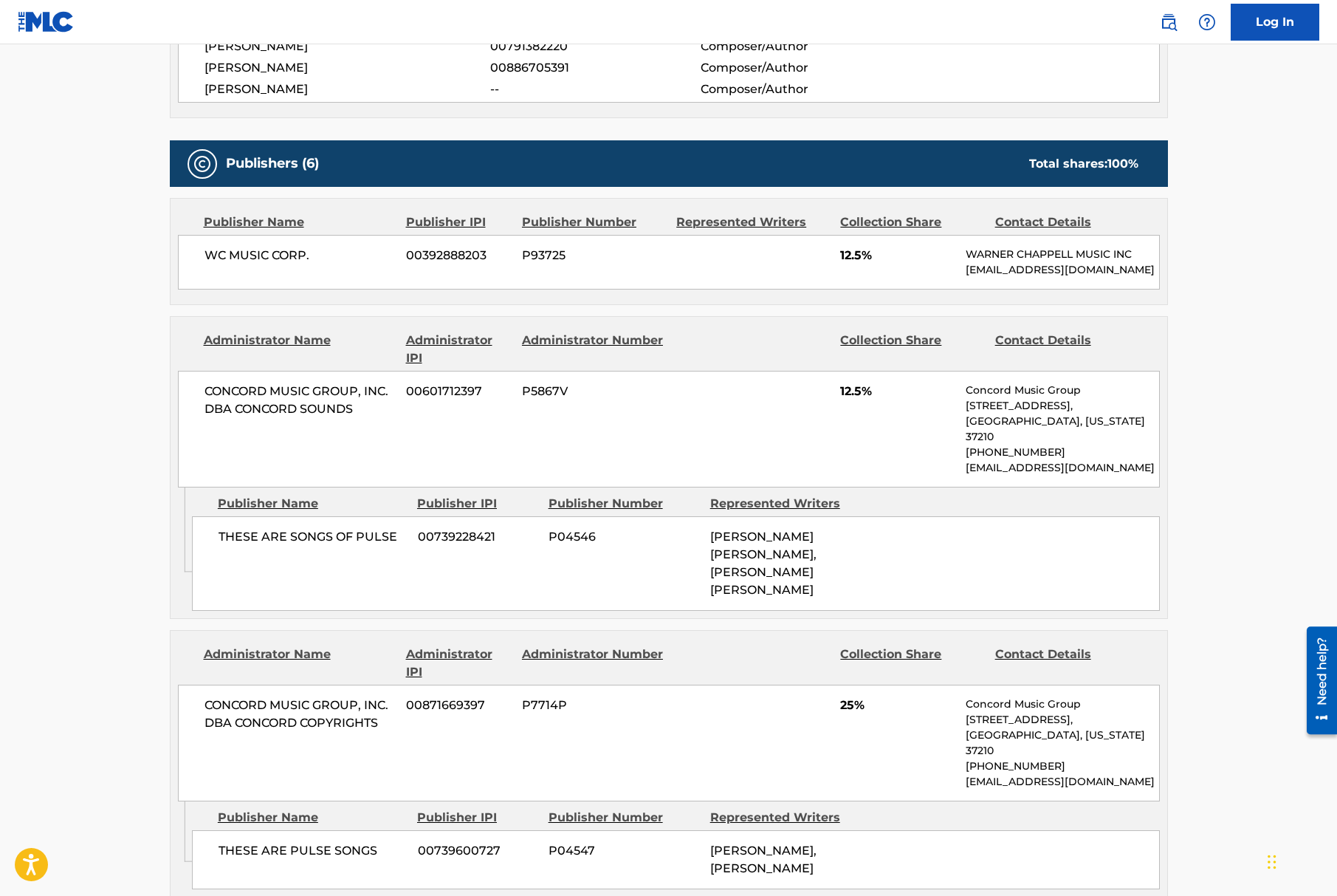
scroll to position [0, 0]
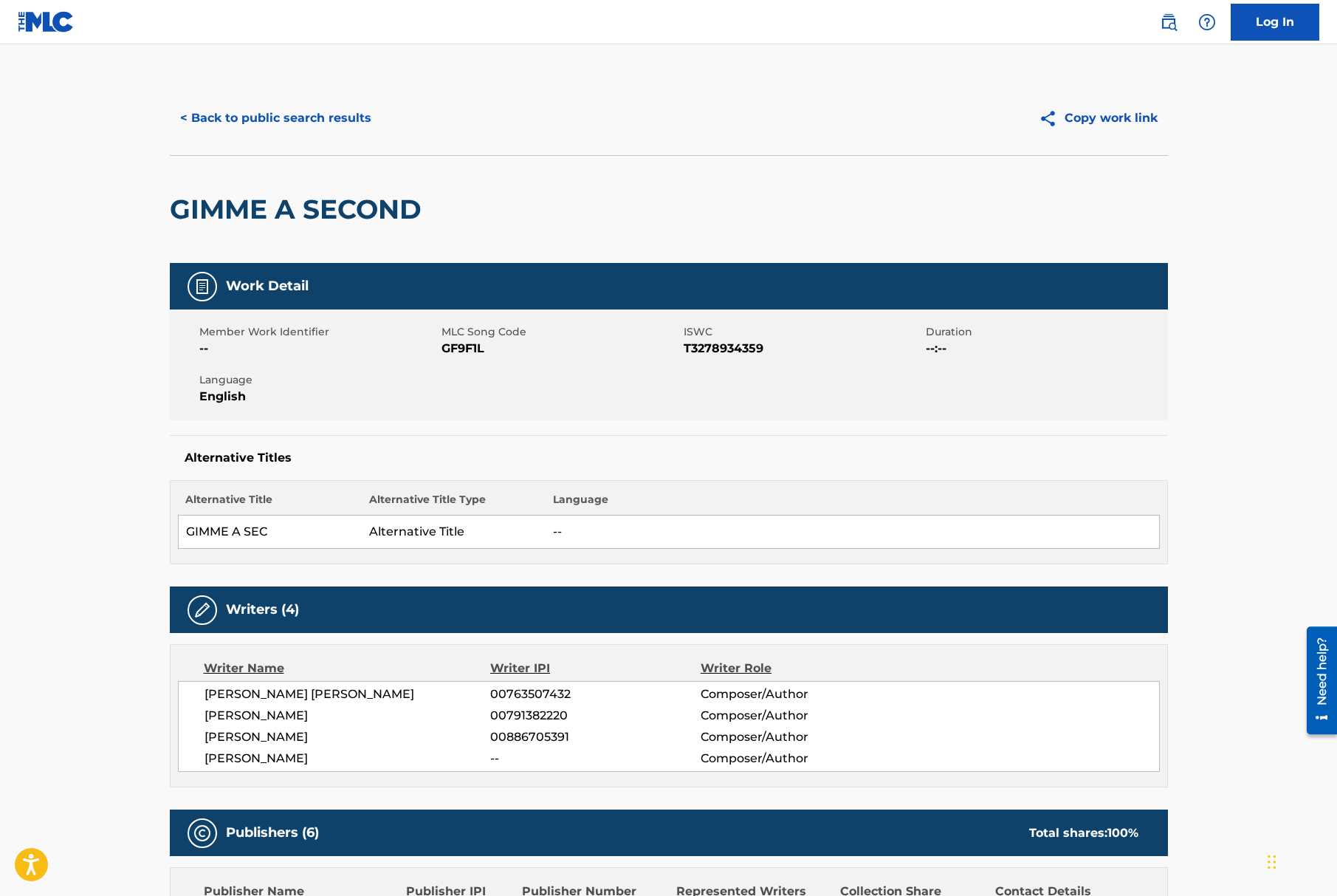
click at [640, 545] on td "--" at bounding box center [852, 531] width 614 height 33
click at [241, 112] on button "< Back to public search results" at bounding box center [276, 117] width 211 height 37
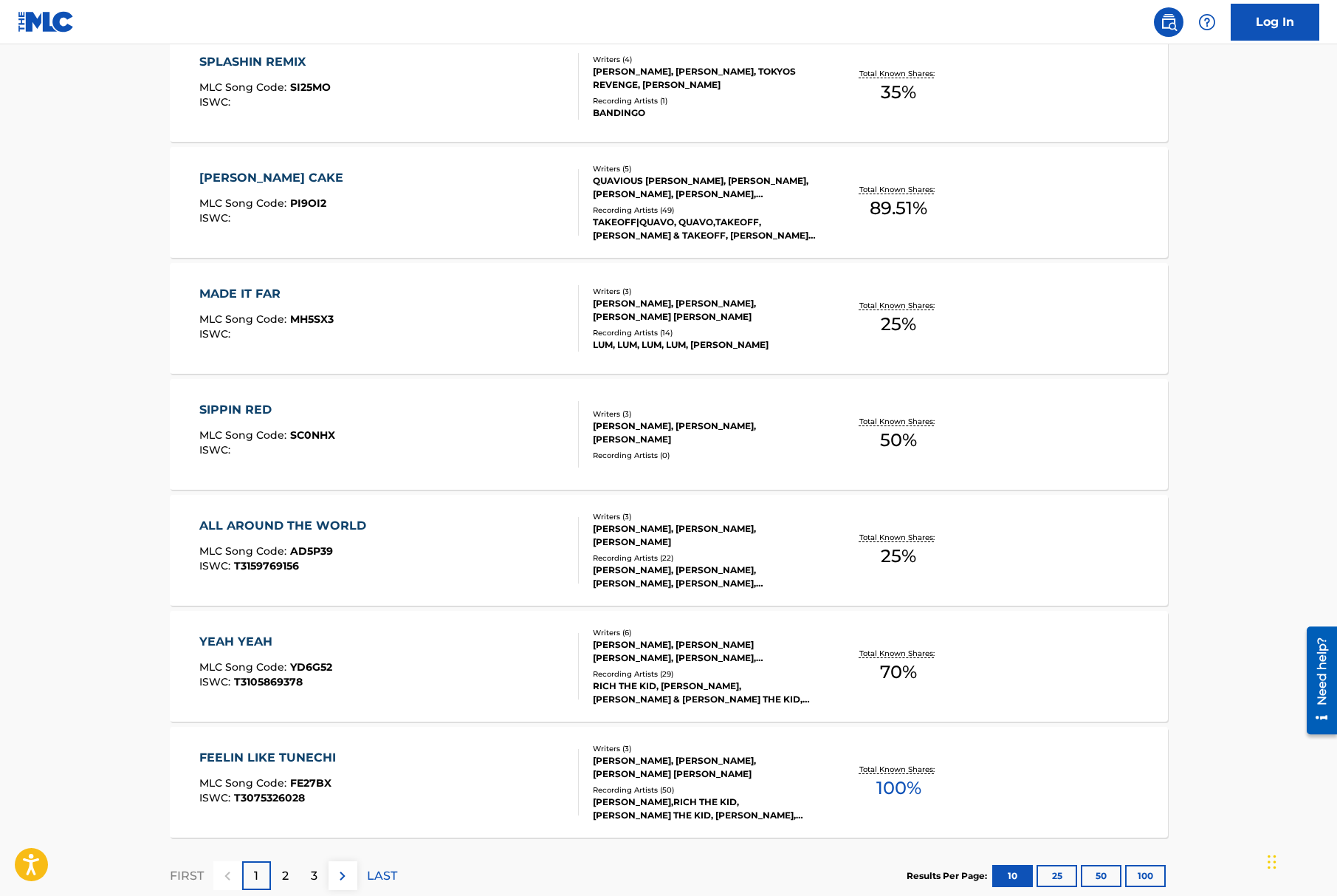
scroll to position [828, 0]
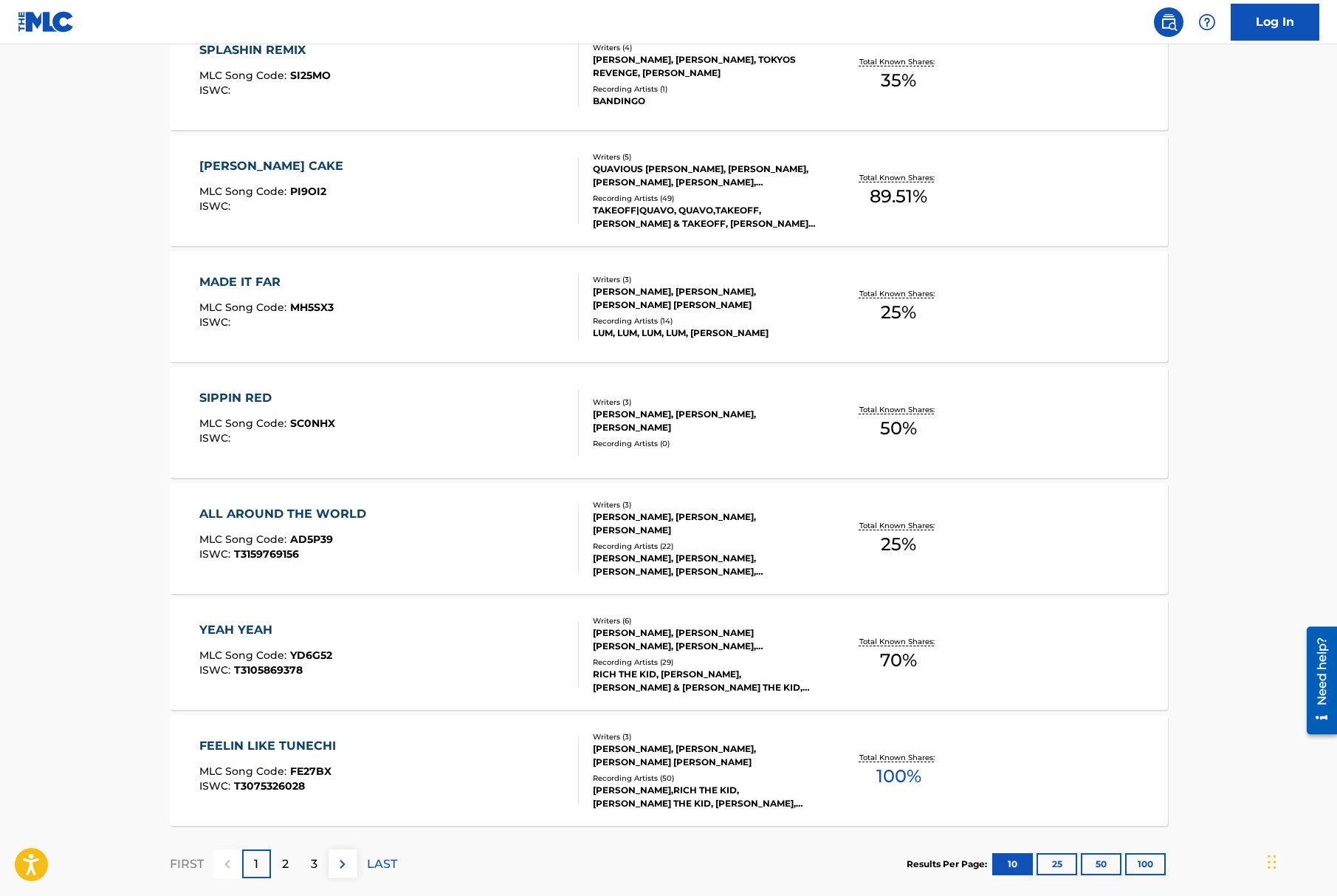
click at [246, 508] on div "ALL AROUND THE WORLD" at bounding box center [286, 514] width 174 height 18
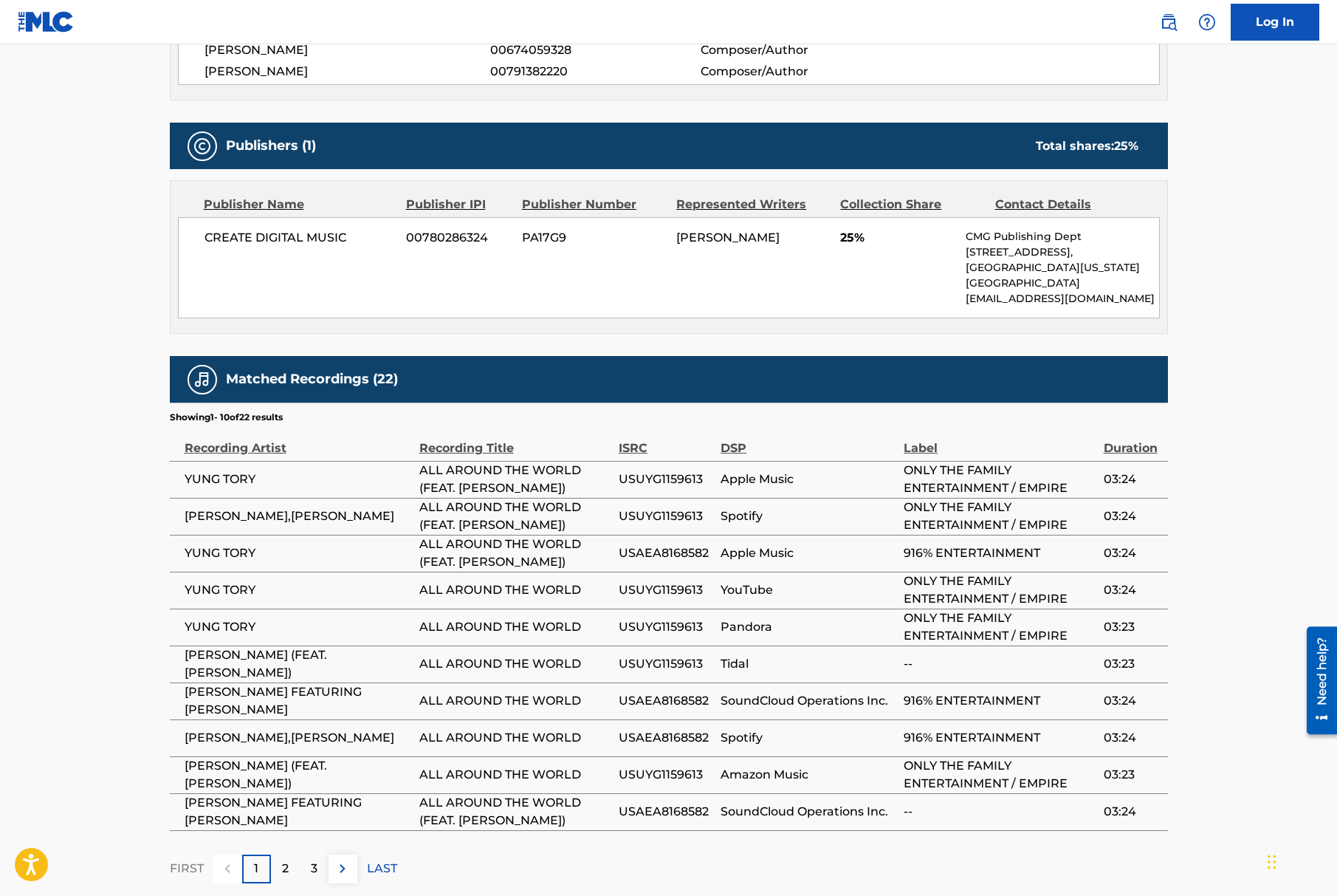
scroll to position [477, 0]
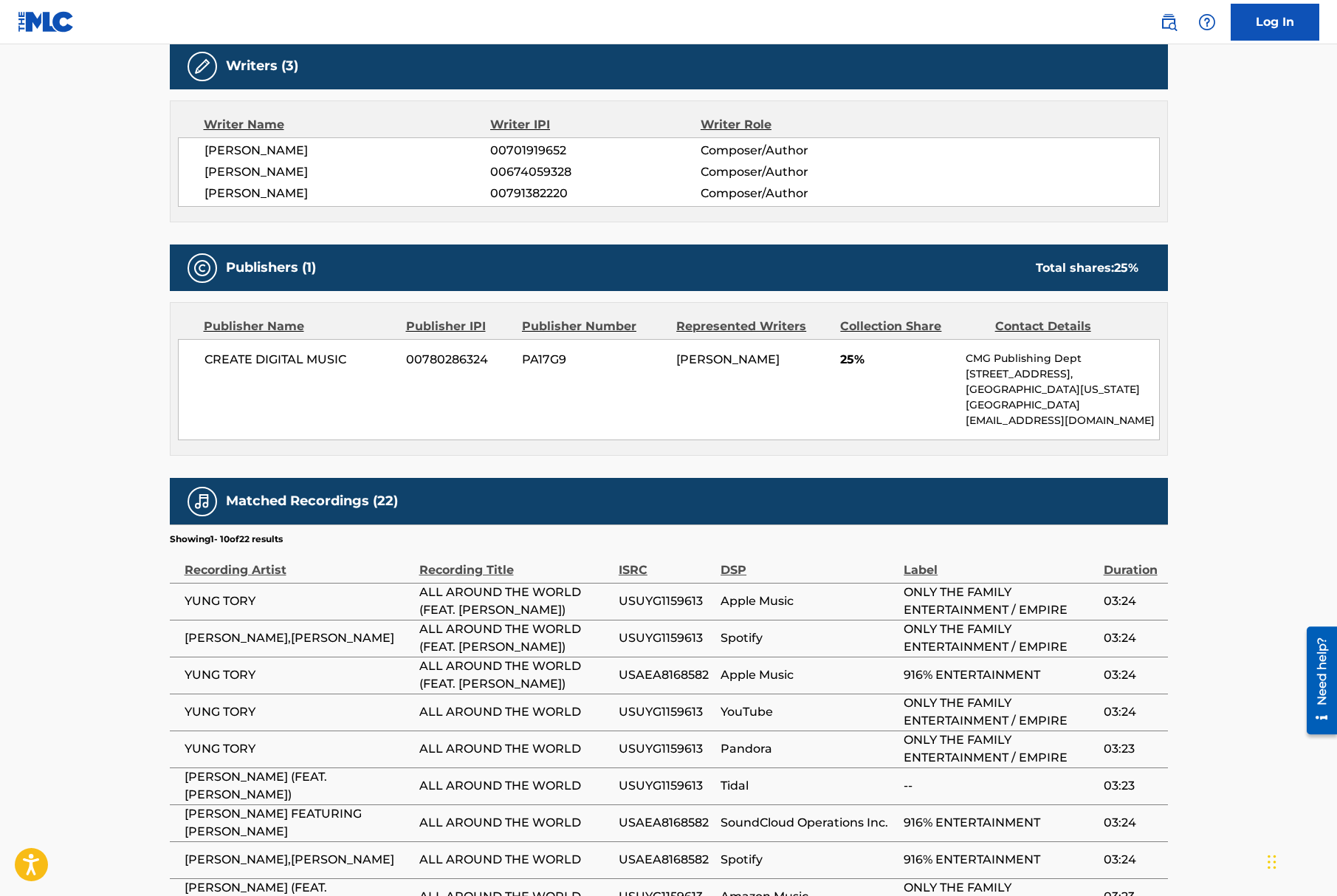
scroll to position [912, 0]
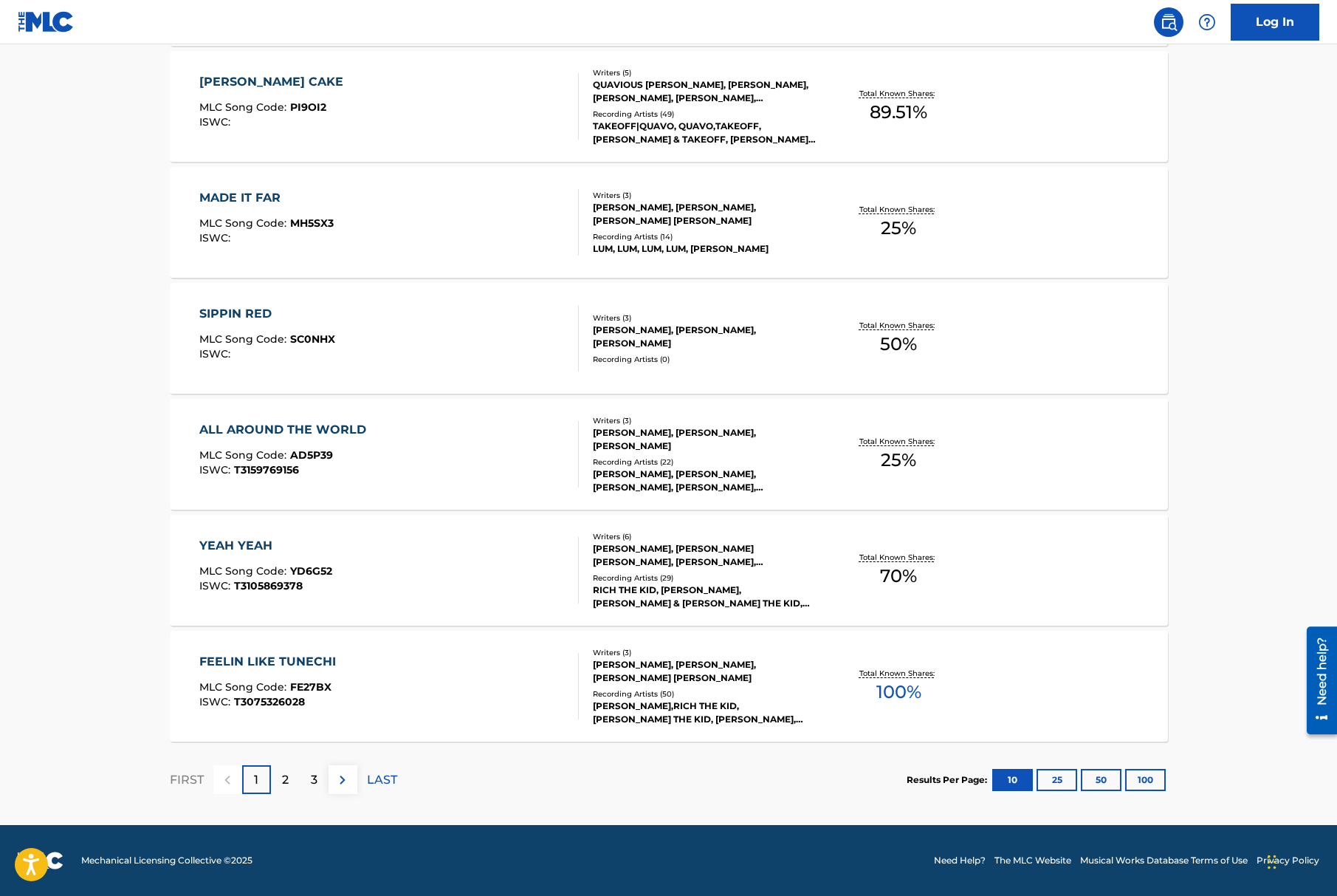
click at [239, 665] on div "FEELIN LIKE TUNECHI" at bounding box center [271, 661] width 144 height 18
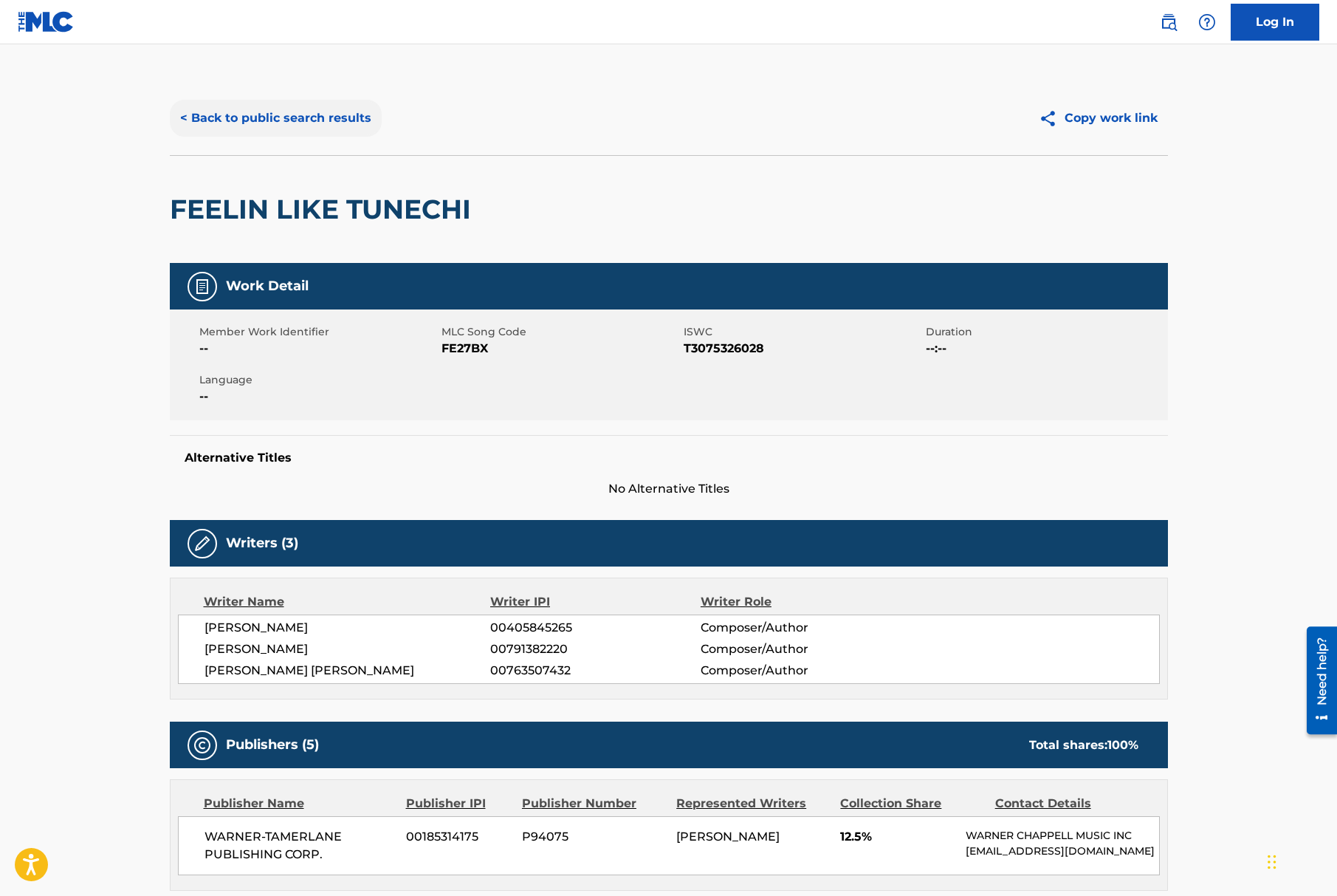
click at [291, 125] on button "< Back to public search results" at bounding box center [276, 117] width 211 height 37
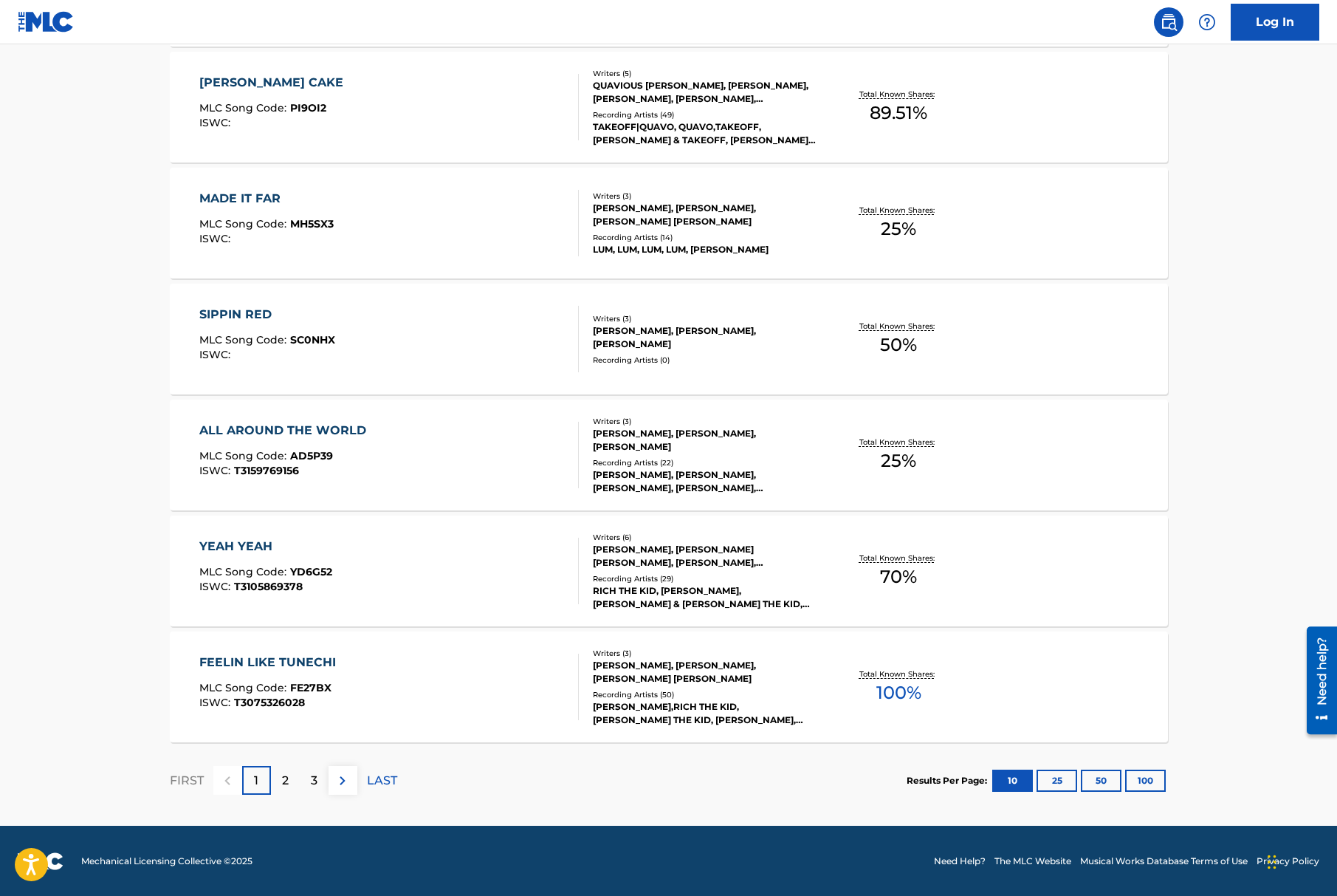
scroll to position [912, 0]
